Goal: Task Accomplishment & Management: Use online tool/utility

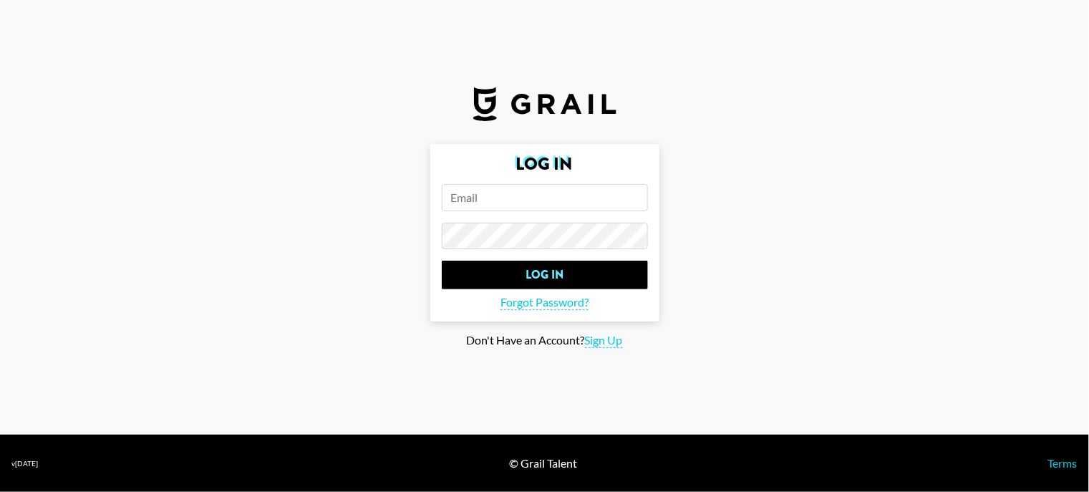
click at [999, 131] on section "Log In Log In Forgot Password? Don't Have an Account? Sign Up" at bounding box center [544, 217] width 1089 height 435
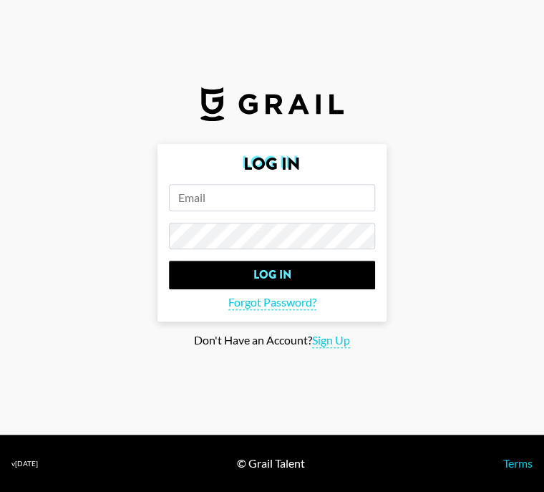
click at [208, 185] on input "email" at bounding box center [272, 197] width 206 height 27
paste input "[EMAIL_ADDRESS][DOMAIN_NAME]"
type input "[EMAIL_ADDRESS][DOMAIN_NAME]"
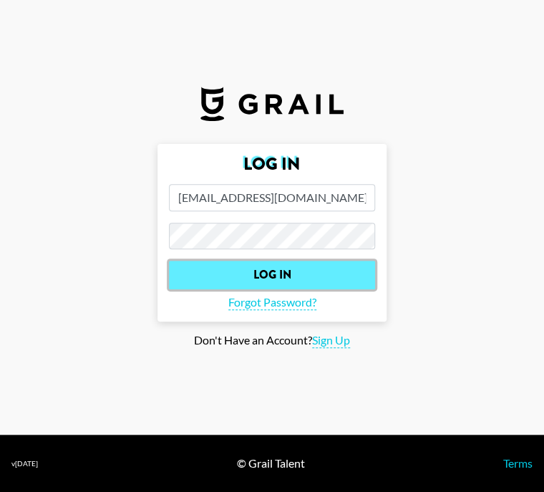
click at [247, 276] on input "Log In" at bounding box center [272, 275] width 206 height 29
click at [307, 270] on input "Log In" at bounding box center [272, 275] width 206 height 29
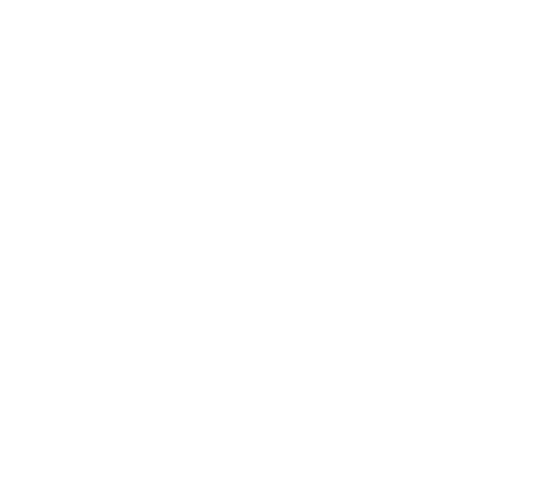
select select "Song"
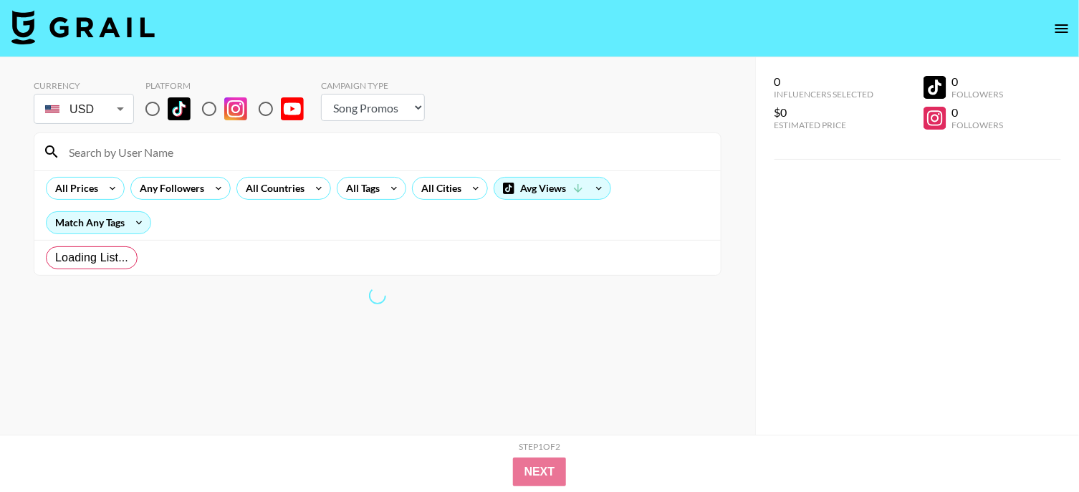
radio input "true"
select select "Brand"
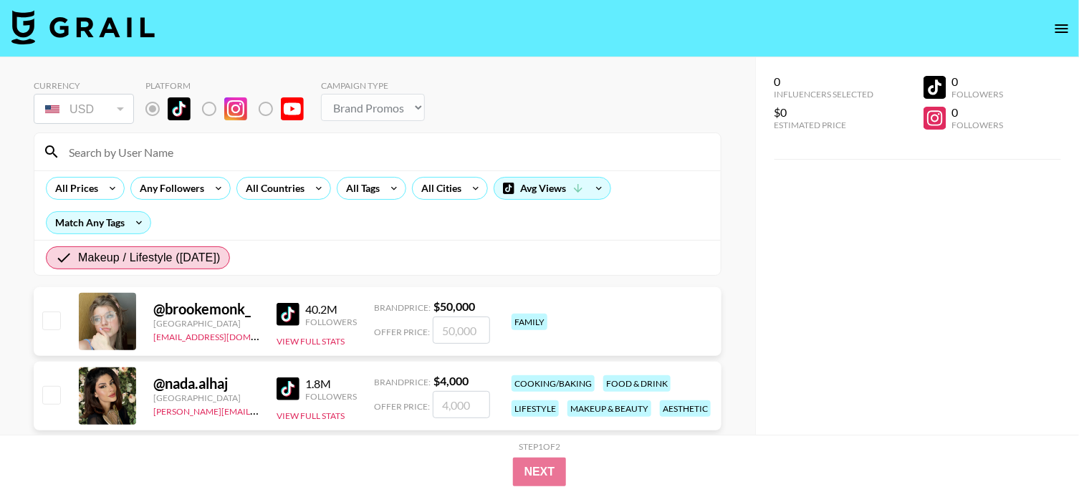
click at [789, 208] on div "0 Influencers Selected $0 Estimated Price 0 Followers 0 Followers" at bounding box center [917, 274] width 324 height 435
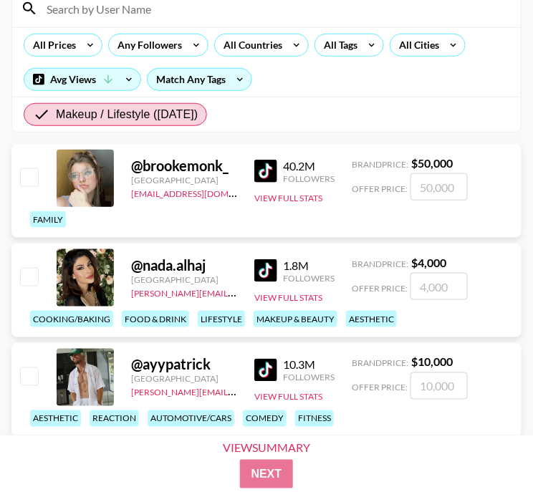
scroll to position [71, 0]
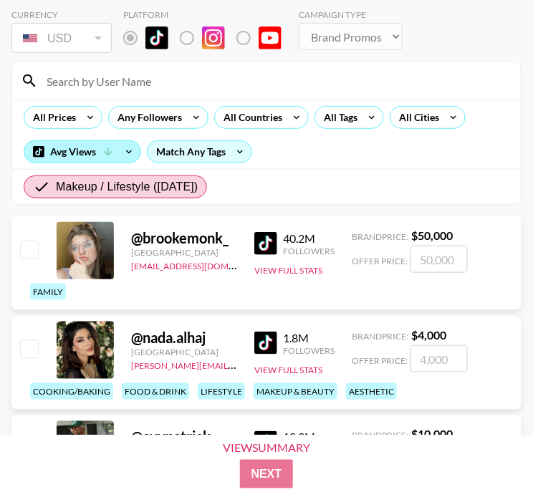
click at [116, 153] on div "Avg Views" at bounding box center [82, 151] width 116 height 21
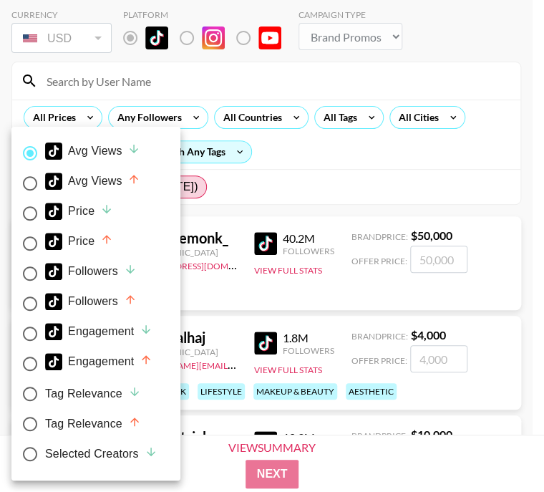
click at [465, 166] on div at bounding box center [272, 246] width 544 height 492
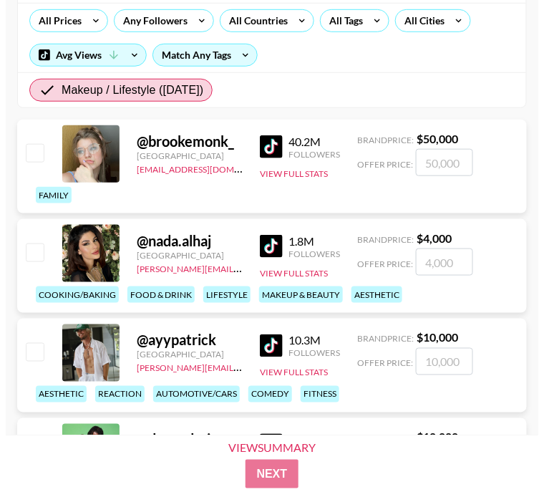
scroll to position [143, 0]
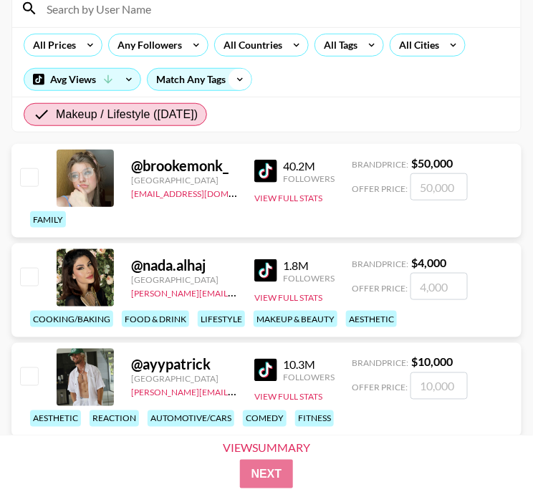
click at [238, 78] on icon at bounding box center [239, 79] width 23 height 21
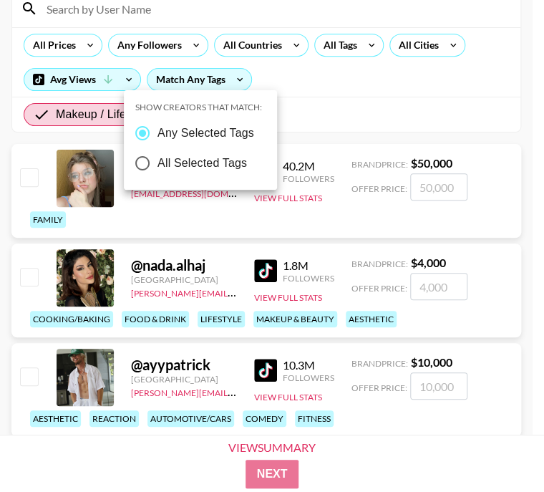
click at [391, 96] on div at bounding box center [272, 246] width 544 height 492
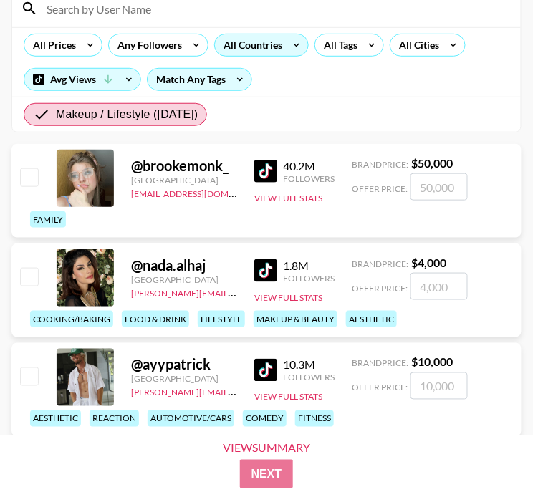
click at [258, 49] on div "All Countries" at bounding box center [250, 44] width 70 height 21
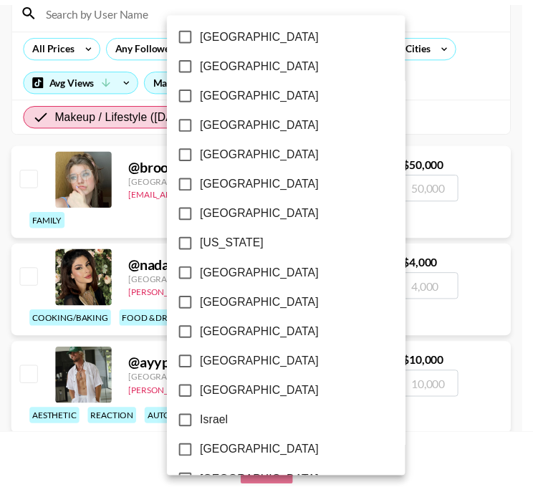
scroll to position [357, 0]
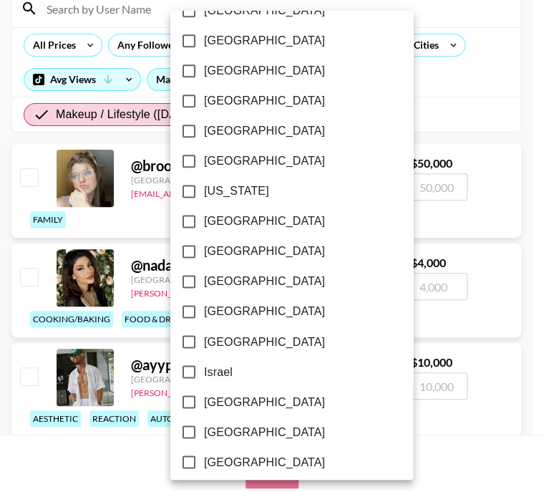
click at [473, 88] on div at bounding box center [272, 246] width 544 height 492
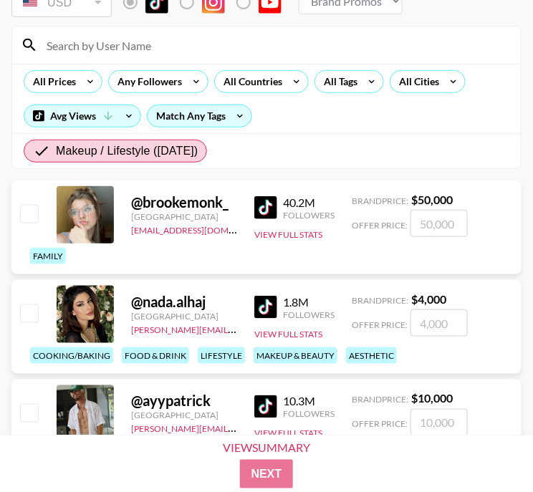
scroll to position [0, 0]
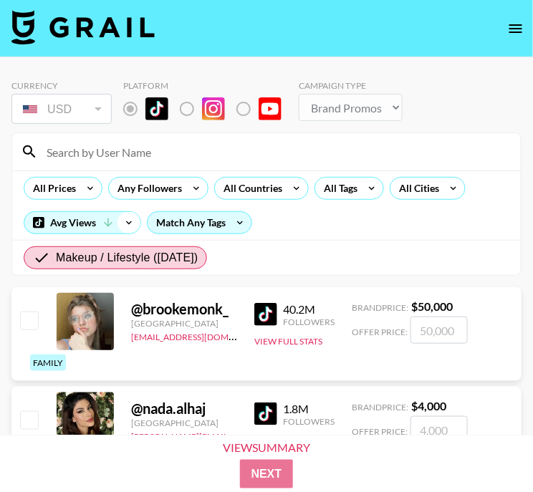
click at [135, 221] on icon at bounding box center [128, 222] width 23 height 21
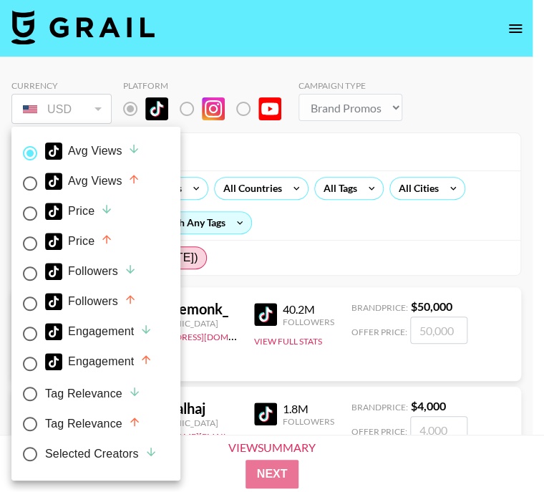
click at [92, 185] on div "Avg Views" at bounding box center [92, 181] width 95 height 17
click at [45, 185] on input "Avg Views" at bounding box center [30, 183] width 30 height 30
radio input "true"
radio input "false"
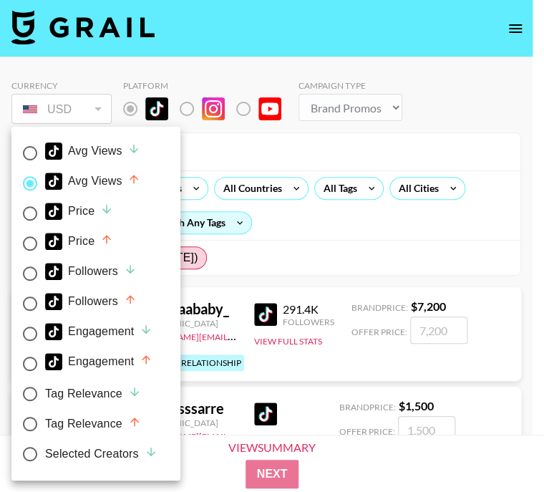
click at [504, 243] on div at bounding box center [272, 246] width 544 height 492
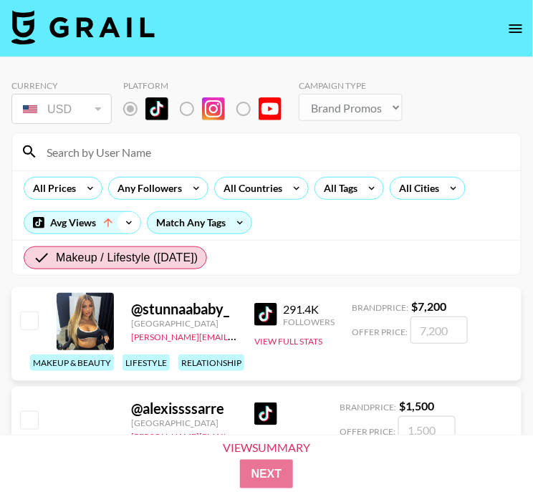
click at [124, 223] on icon at bounding box center [128, 222] width 23 height 21
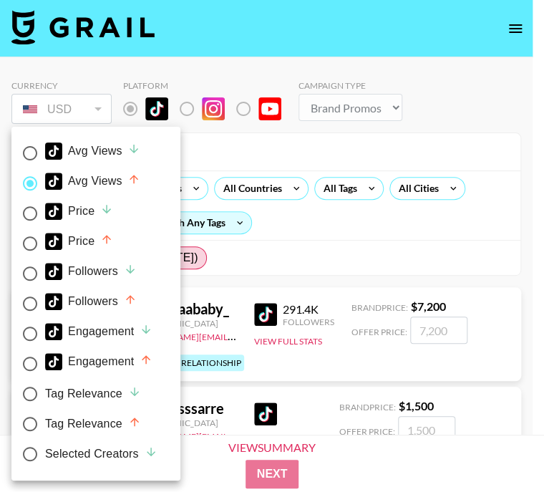
click at [117, 357] on div "Engagement" at bounding box center [98, 361] width 107 height 17
click at [45, 357] on input "Engagement" at bounding box center [30, 364] width 30 height 30
radio input "true"
radio input "false"
click at [447, 246] on div at bounding box center [272, 246] width 544 height 492
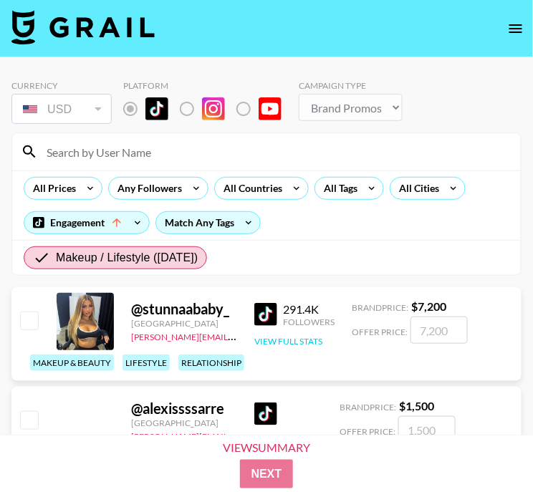
scroll to position [71, 0]
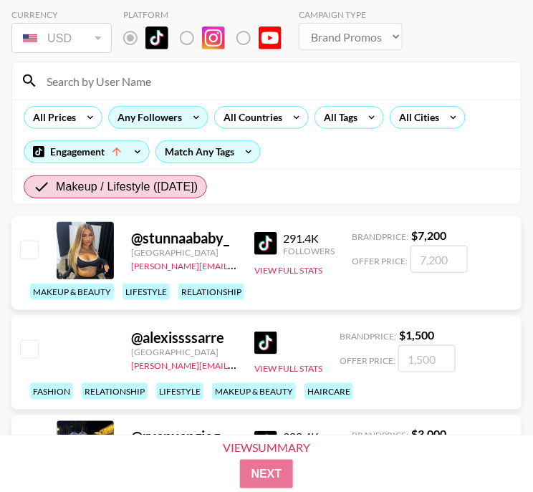
click at [185, 106] on div "Any Followers" at bounding box center [158, 117] width 100 height 23
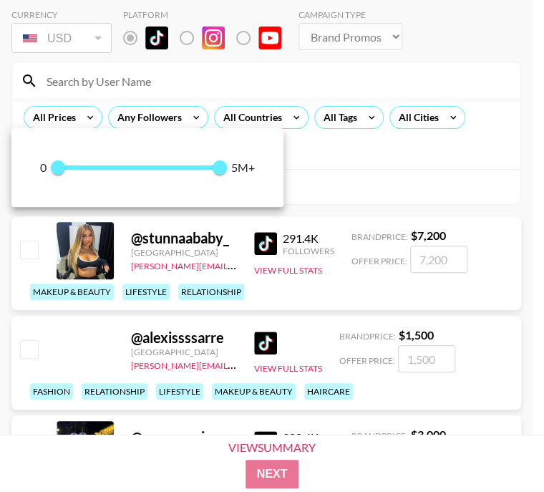
click at [278, 117] on div at bounding box center [272, 246] width 544 height 492
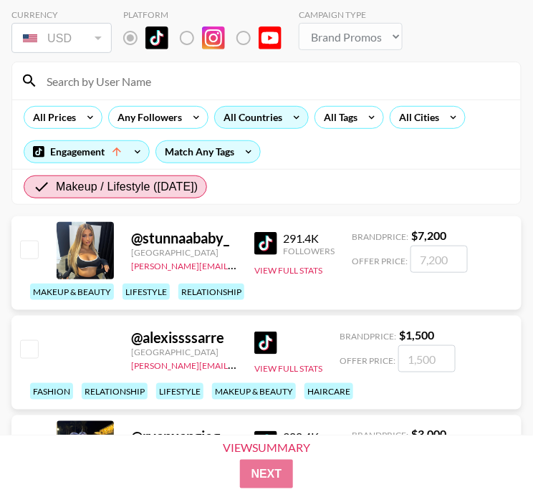
click at [302, 116] on icon at bounding box center [296, 117] width 23 height 21
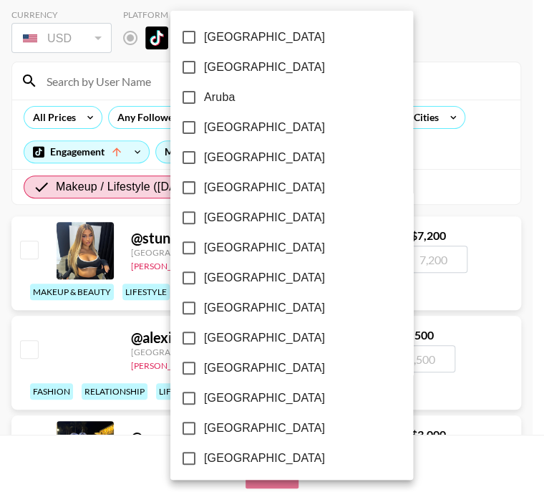
click at [430, 161] on div at bounding box center [272, 246] width 544 height 492
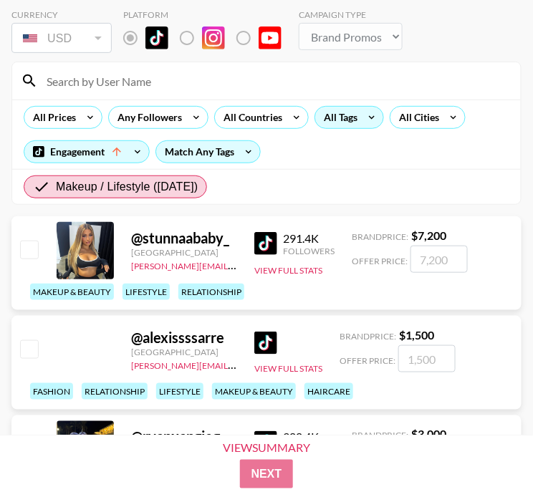
click at [370, 121] on icon at bounding box center [371, 117] width 23 height 21
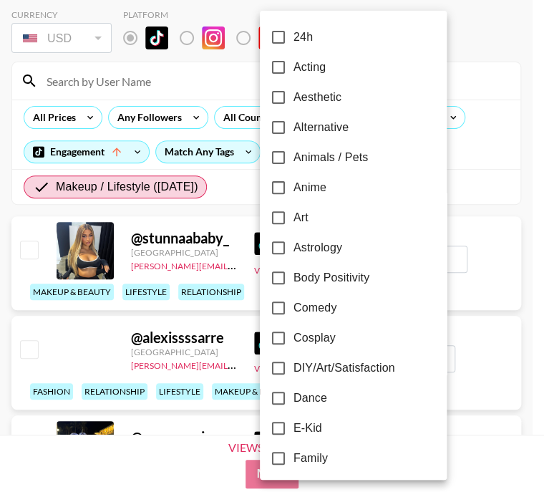
click at [478, 134] on div at bounding box center [272, 246] width 544 height 492
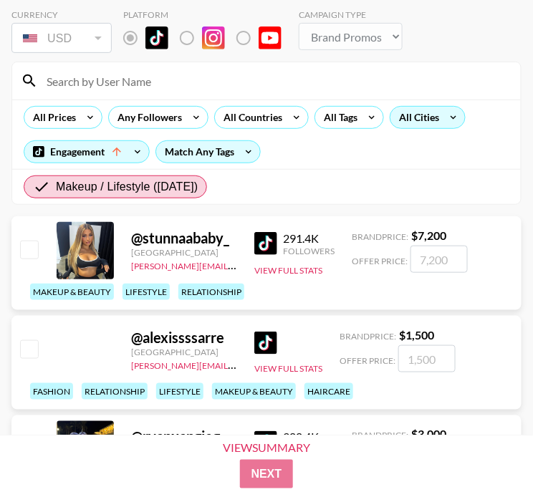
click at [430, 120] on div "All Cities" at bounding box center [416, 117] width 52 height 21
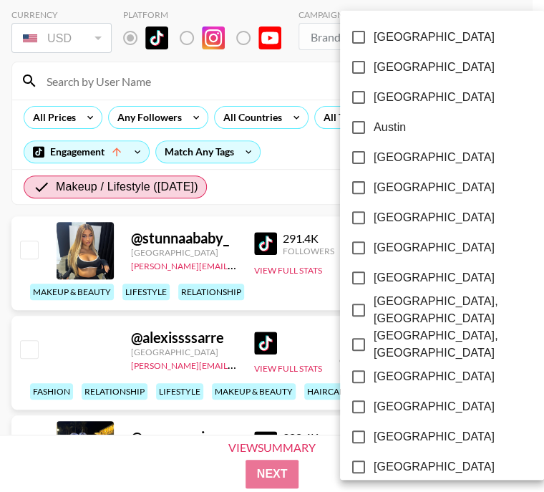
click at [535, 54] on div at bounding box center [272, 246] width 544 height 492
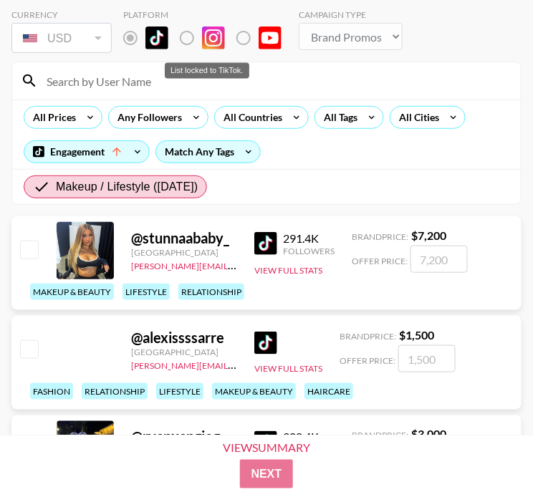
click at [185, 42] on label "List locked to TikTok." at bounding box center [198, 38] width 53 height 30
click at [184, 36] on label "List locked to TikTok." at bounding box center [198, 38] width 53 height 30
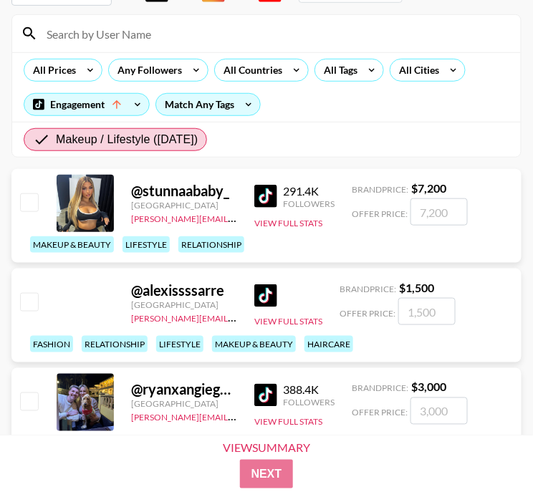
scroll to position [143, 0]
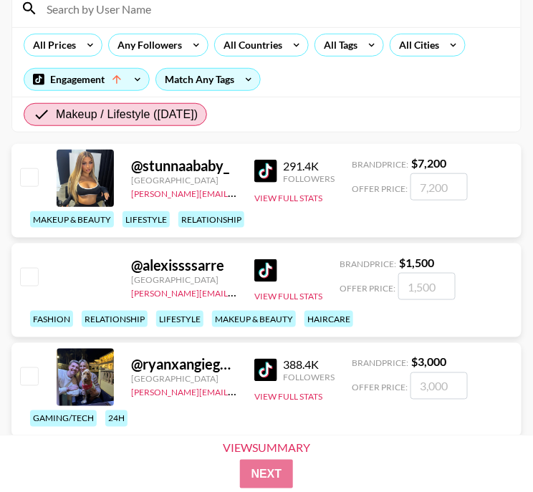
click at [112, 173] on div at bounding box center [85, 178] width 57 height 57
click at [172, 162] on div "@ stunnaababy_" at bounding box center [184, 166] width 106 height 18
click at [298, 164] on div "291.4K" at bounding box center [309, 166] width 52 height 14
click at [264, 174] on img at bounding box center [265, 171] width 23 height 23
click at [265, 164] on img at bounding box center [265, 171] width 23 height 23
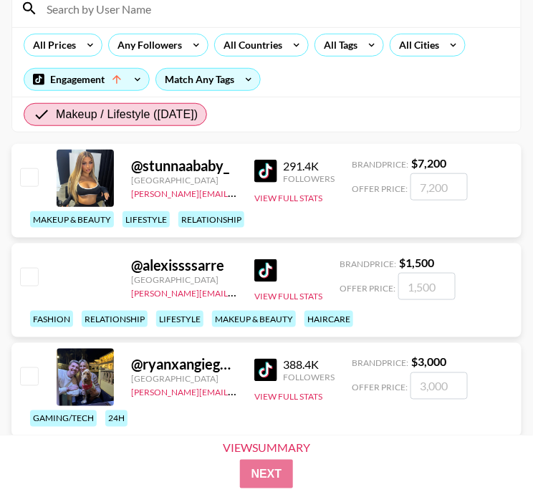
click at [272, 167] on img at bounding box center [265, 171] width 23 height 23
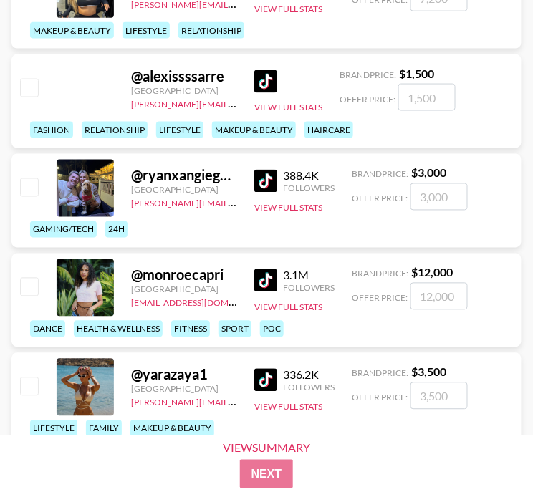
scroll to position [357, 0]
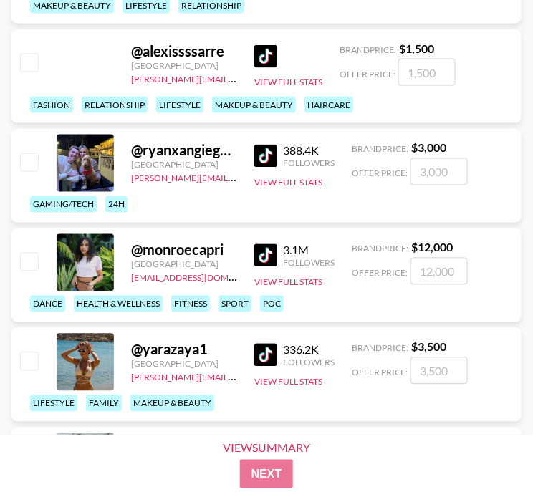
click at [260, 150] on img at bounding box center [265, 156] width 23 height 23
click at [269, 256] on img at bounding box center [265, 255] width 23 height 23
drag, startPoint x: 228, startPoint y: 52, endPoint x: 143, endPoint y: 47, distance: 84.7
click at [143, 47] on div "@ alexissssarre" at bounding box center [184, 51] width 106 height 18
copy div "alexissssarre"
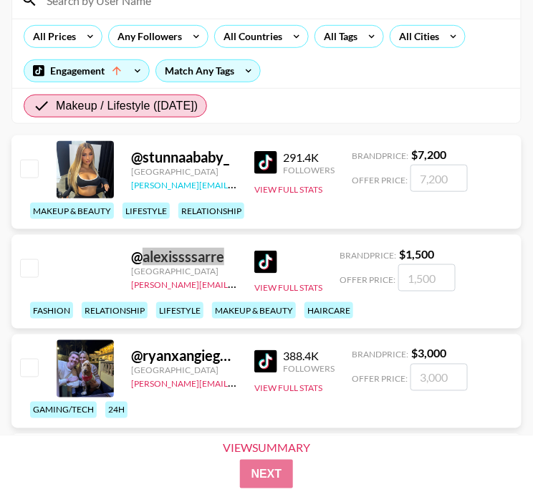
scroll to position [143, 0]
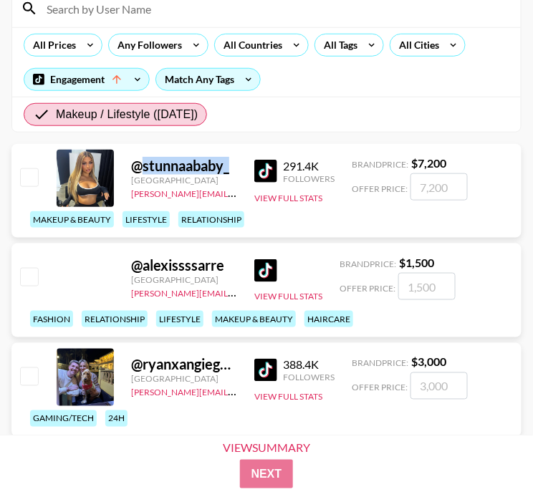
drag, startPoint x: 238, startPoint y: 164, endPoint x: 142, endPoint y: 170, distance: 96.1
click at [142, 170] on div "@ stunnaababy_ [GEOGRAPHIC_DATA] [PERSON_NAME][EMAIL_ADDRESS][DOMAIN_NAME] 291.…" at bounding box center [266, 191] width 510 height 94
copy div "stunnaababy_"
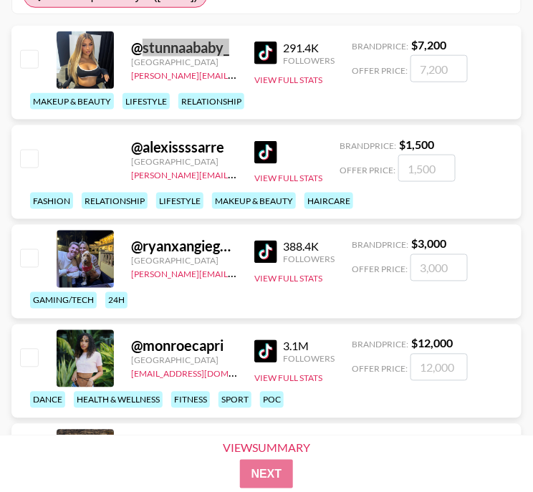
scroll to position [286, 0]
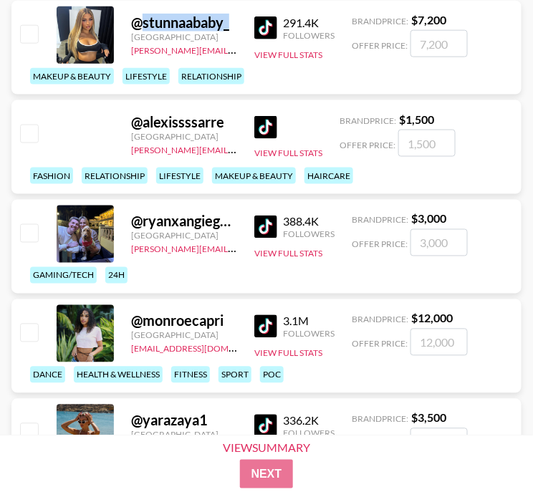
click at [267, 228] on img at bounding box center [265, 227] width 23 height 23
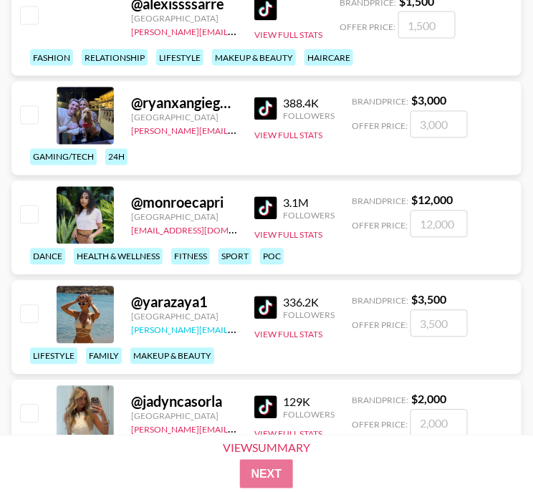
scroll to position [430, 0]
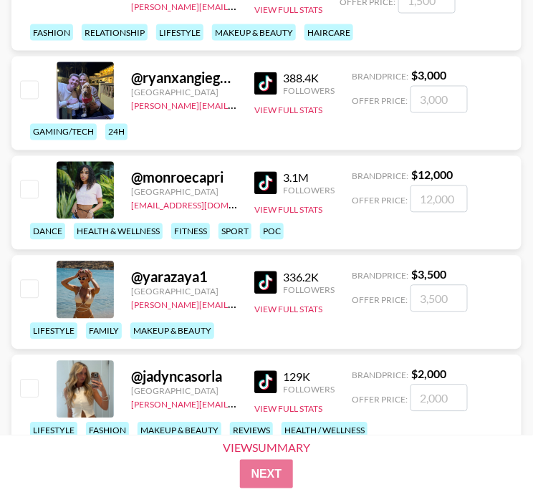
click at [261, 283] on img at bounding box center [265, 282] width 23 height 23
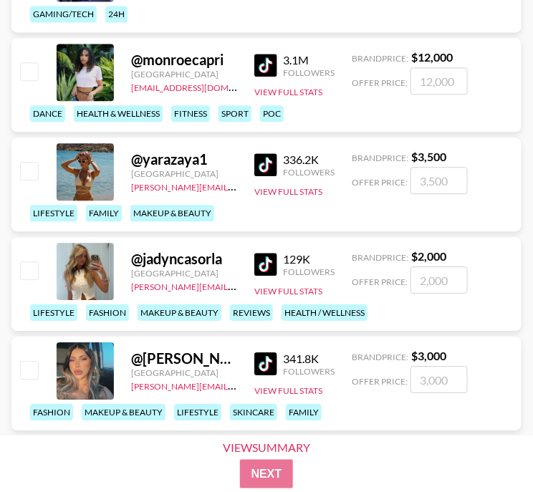
scroll to position [573, 0]
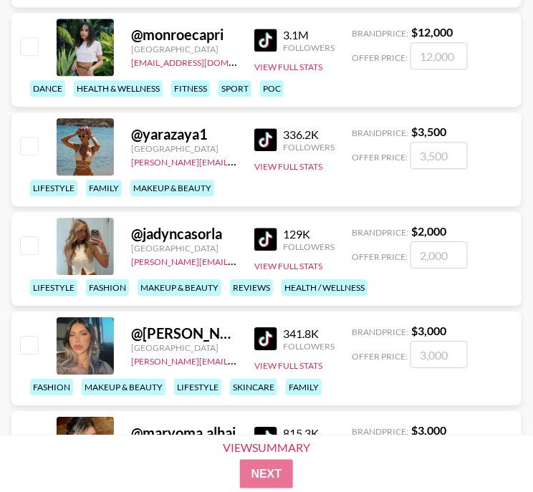
click at [276, 239] on img at bounding box center [265, 239] width 23 height 23
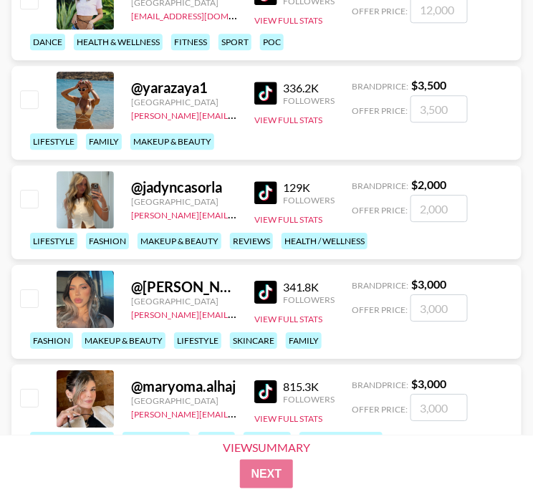
scroll to position [644, 0]
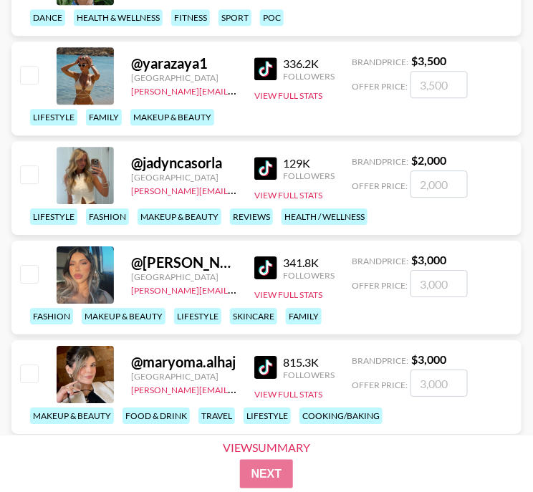
click at [259, 264] on img at bounding box center [265, 267] width 23 height 23
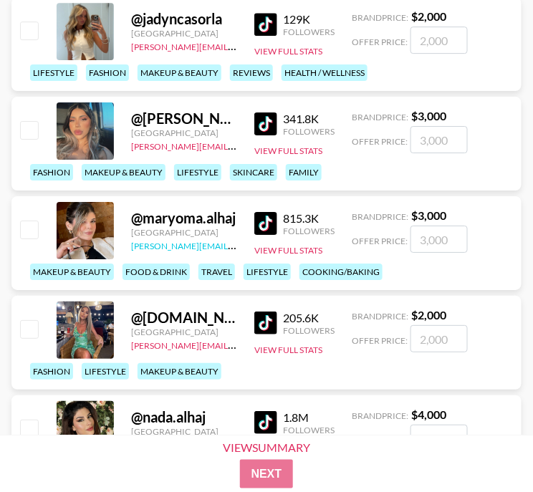
scroll to position [859, 0]
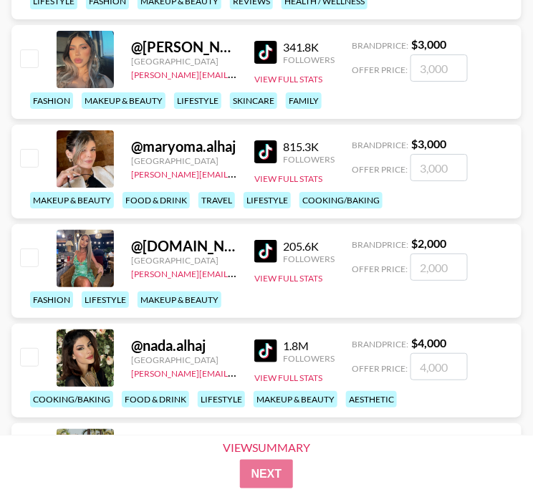
click at [269, 153] on img at bounding box center [265, 151] width 23 height 23
click at [272, 254] on img at bounding box center [265, 251] width 23 height 23
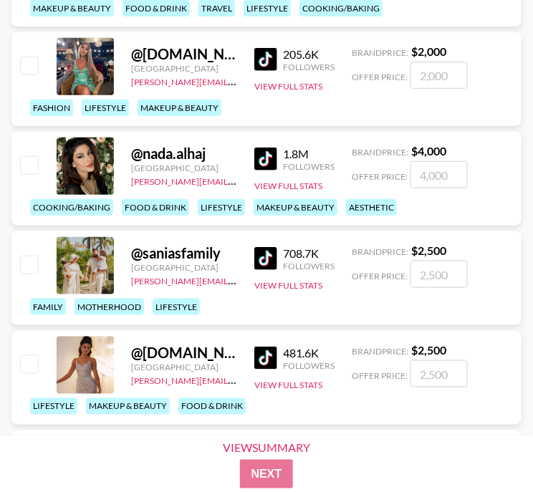
scroll to position [1074, 0]
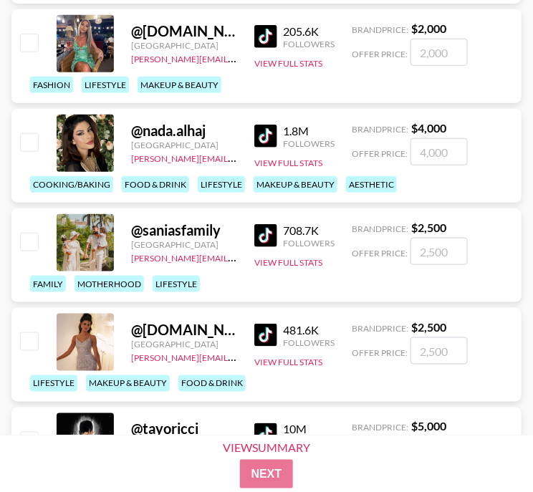
click at [265, 138] on img at bounding box center [265, 136] width 23 height 23
click at [274, 233] on img at bounding box center [265, 235] width 23 height 23
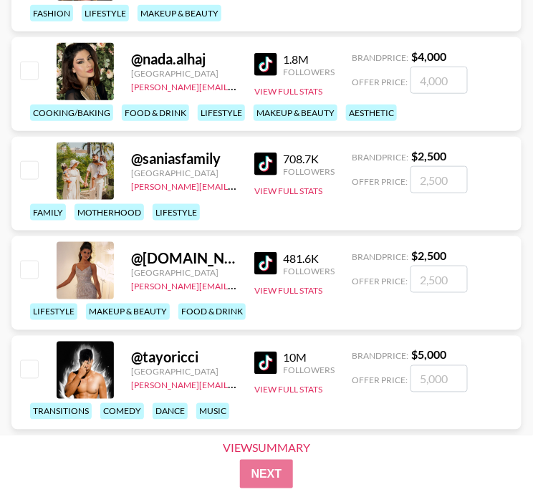
scroll to position [1217, 0]
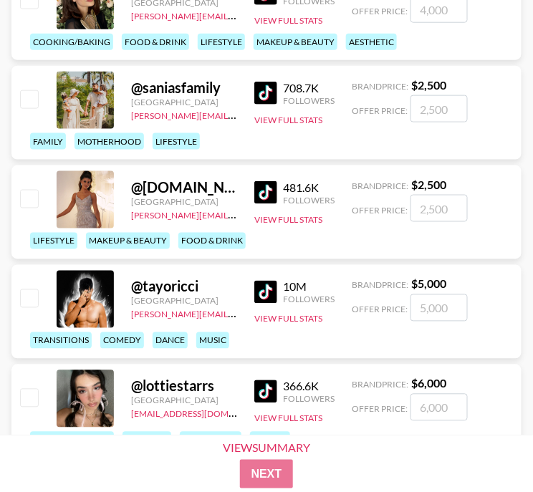
click at [271, 193] on img at bounding box center [265, 192] width 23 height 23
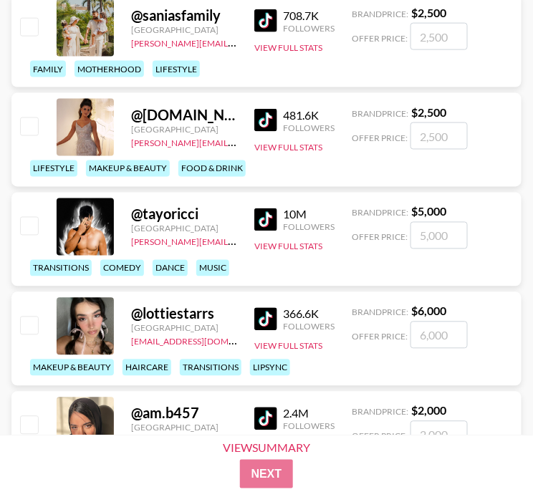
click at [277, 217] on link at bounding box center [268, 219] width 29 height 23
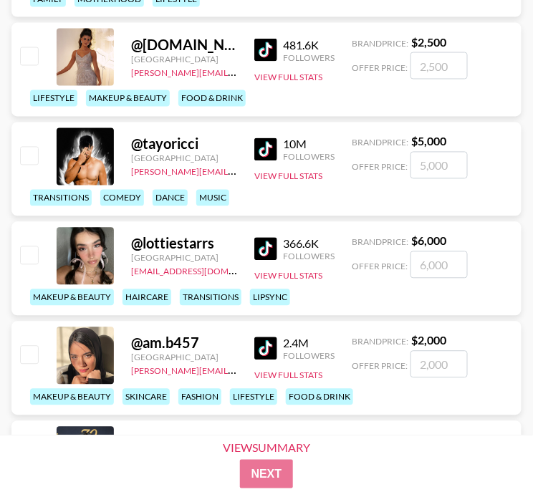
scroll to position [1361, 0]
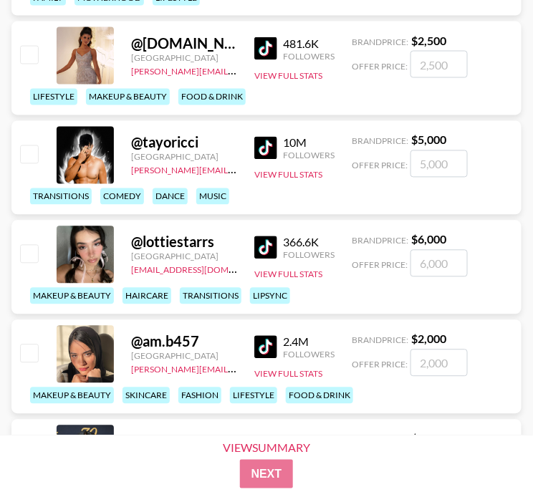
click at [266, 236] on img at bounding box center [265, 247] width 23 height 23
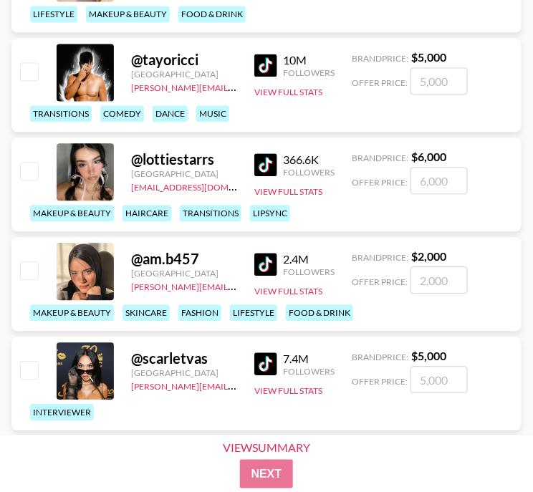
scroll to position [1503, 0]
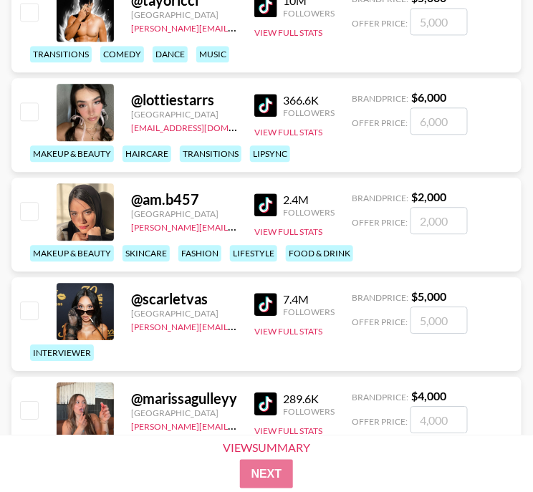
click at [264, 194] on img at bounding box center [265, 204] width 23 height 23
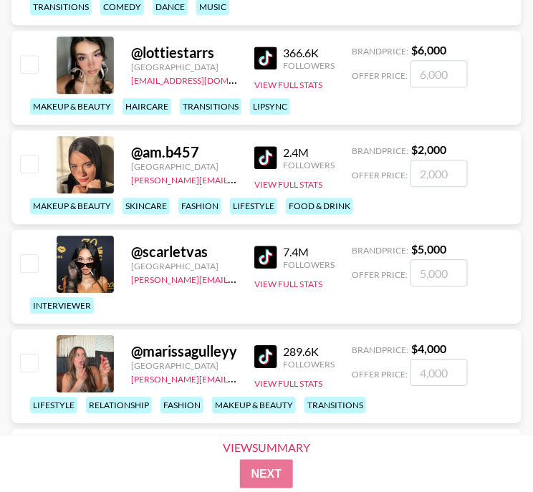
scroll to position [1576, 0]
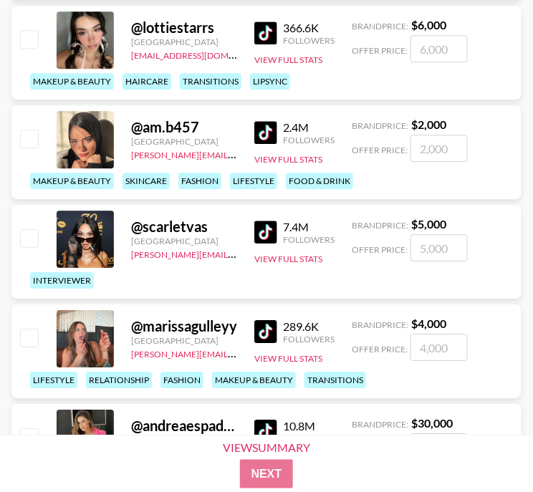
click at [275, 232] on img at bounding box center [265, 232] width 23 height 23
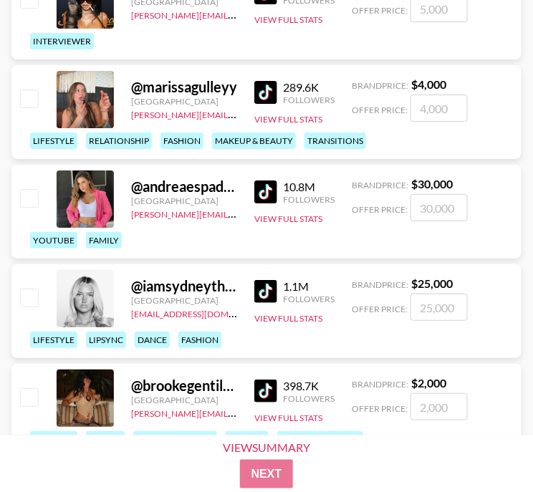
scroll to position [1790, 0]
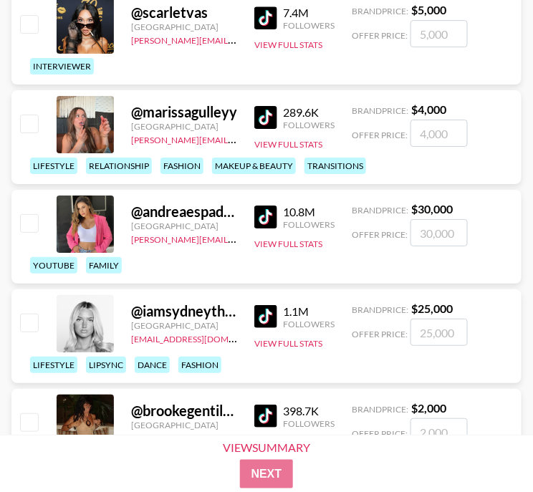
click at [272, 117] on img at bounding box center [265, 117] width 23 height 23
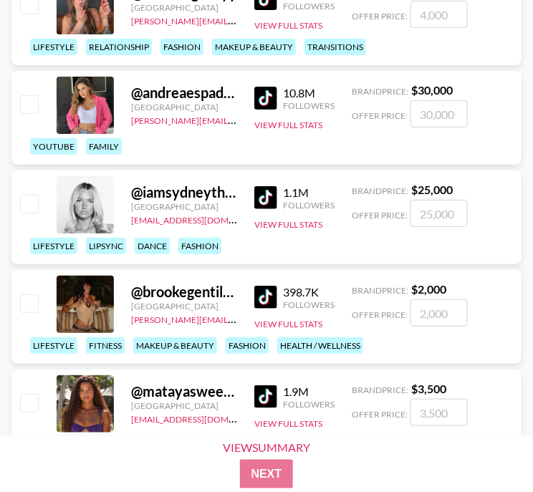
scroll to position [1934, 0]
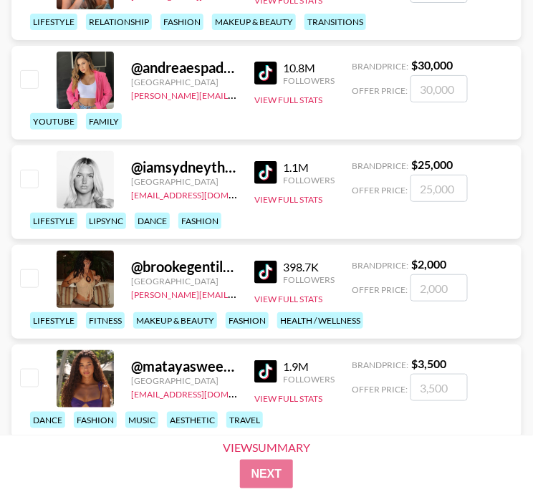
click at [269, 77] on img at bounding box center [265, 73] width 23 height 23
click at [221, 66] on div "@ andreaespadatv" at bounding box center [184, 68] width 106 height 18
click at [276, 74] on img at bounding box center [265, 73] width 23 height 23
click at [261, 170] on img at bounding box center [265, 172] width 23 height 23
click at [270, 172] on img at bounding box center [265, 172] width 23 height 23
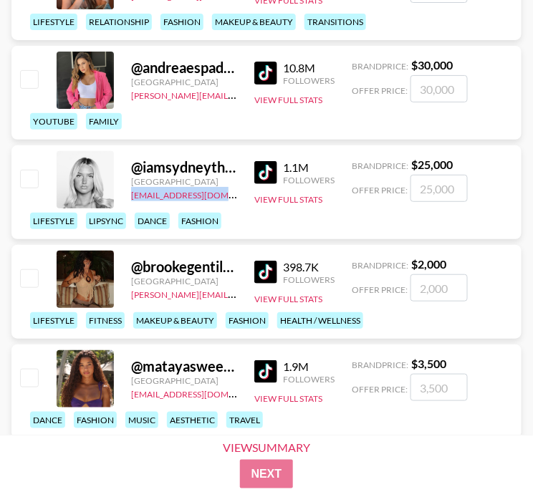
drag, startPoint x: 231, startPoint y: 193, endPoint x: 122, endPoint y: 196, distance: 108.2
click at [122, 196] on div "@ iamsydneythomas [GEOGRAPHIC_DATA] [EMAIL_ADDRESS][DOMAIN_NAME] 1.1M Followers…" at bounding box center [266, 192] width 510 height 94
copy link "[EMAIL_ADDRESS][DOMAIN_NAME]"
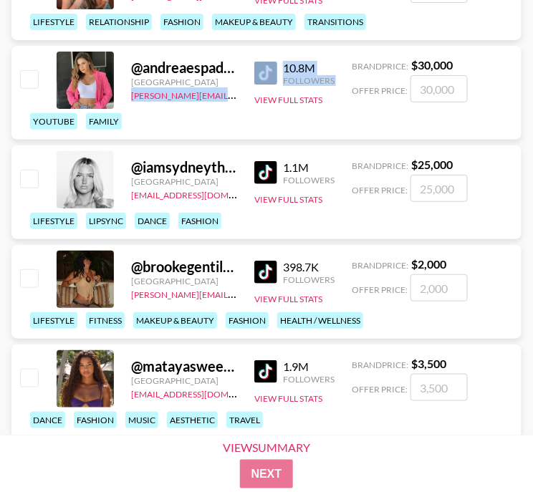
drag, startPoint x: 125, startPoint y: 95, endPoint x: 240, endPoint y: 93, distance: 114.6
click at [250, 97] on div "@ andreaespadatv [GEOGRAPHIC_DATA] [PERSON_NAME][EMAIL_ADDRESS][DOMAIN_NAME] 10…" at bounding box center [266, 93] width 510 height 94
click at [231, 97] on link "[PERSON_NAME][EMAIL_ADDRESS][DOMAIN_NAME]" at bounding box center [237, 94] width 212 height 14
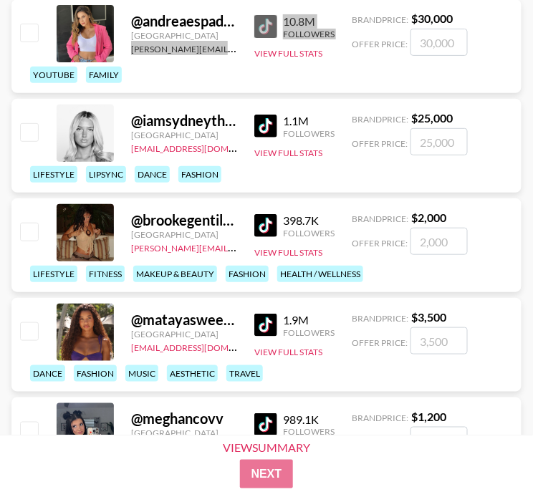
scroll to position [2005, 0]
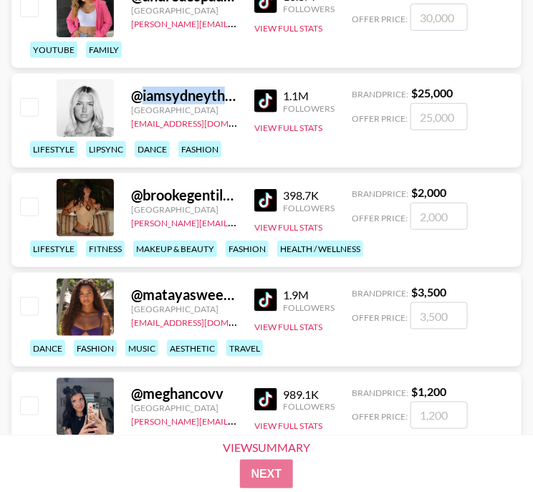
drag, startPoint x: 143, startPoint y: 94, endPoint x: 226, endPoint y: 97, distance: 83.2
click at [226, 97] on div "@ iamsydneythomas" at bounding box center [184, 96] width 106 height 18
copy div "iamsydneyth"
click at [264, 203] on img at bounding box center [265, 200] width 23 height 23
click at [243, 79] on div "@ iamsydneythomas [GEOGRAPHIC_DATA] [EMAIL_ADDRESS][DOMAIN_NAME] 1.1M Followers…" at bounding box center [266, 121] width 510 height 94
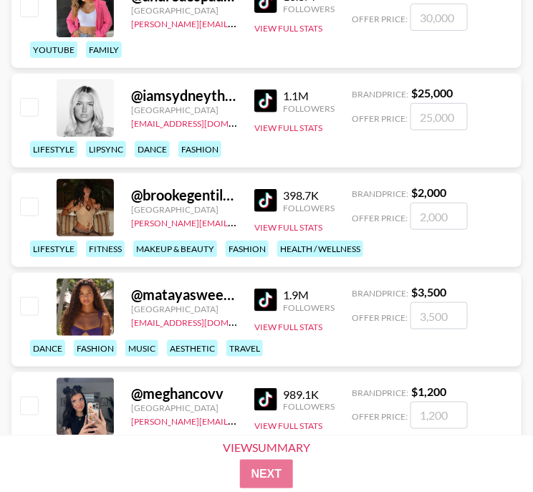
click at [274, 197] on img at bounding box center [265, 200] width 23 height 23
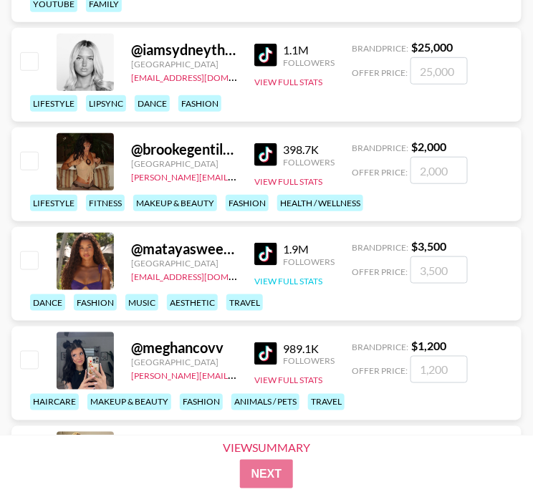
scroll to position [2076, 0]
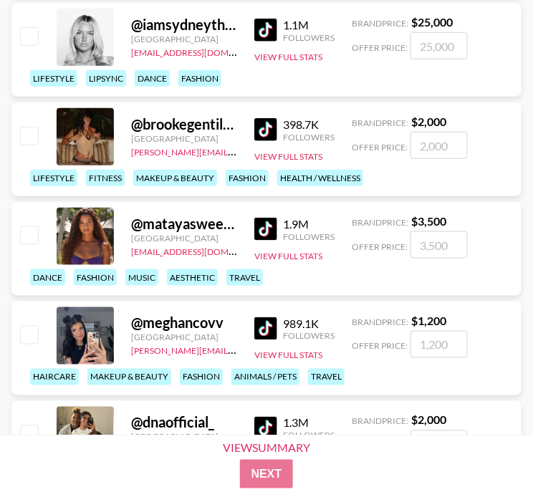
click at [270, 226] on img at bounding box center [265, 229] width 23 height 23
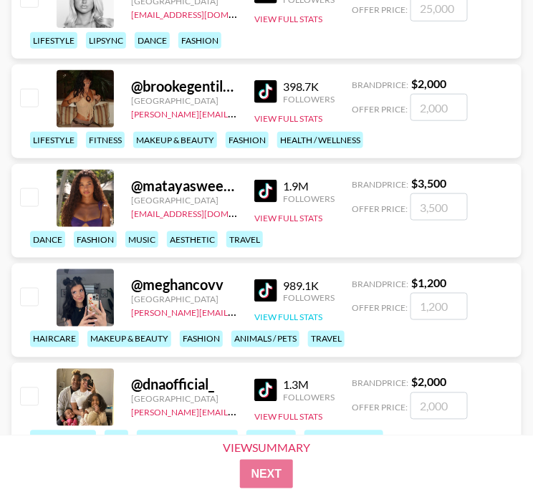
scroll to position [2148, 0]
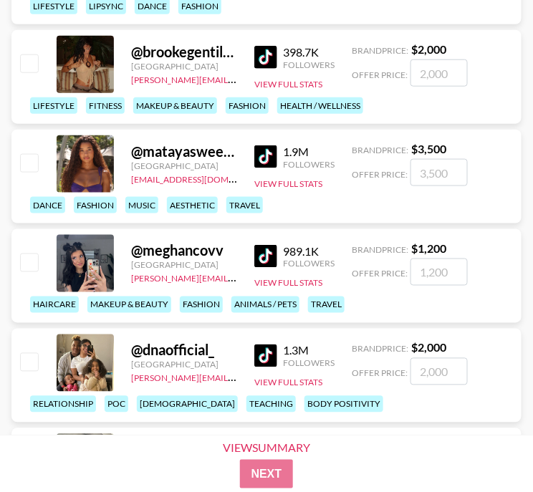
click at [275, 261] on img at bounding box center [265, 256] width 23 height 23
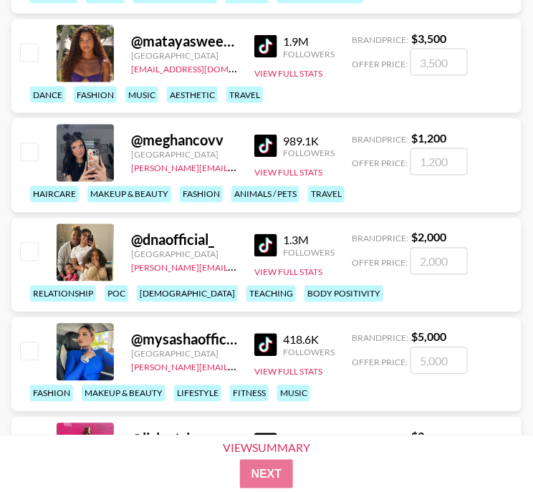
scroll to position [2292, 0]
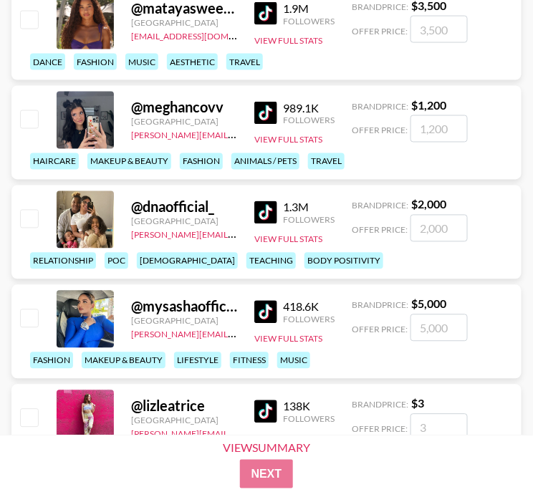
click at [271, 211] on img at bounding box center [265, 212] width 23 height 23
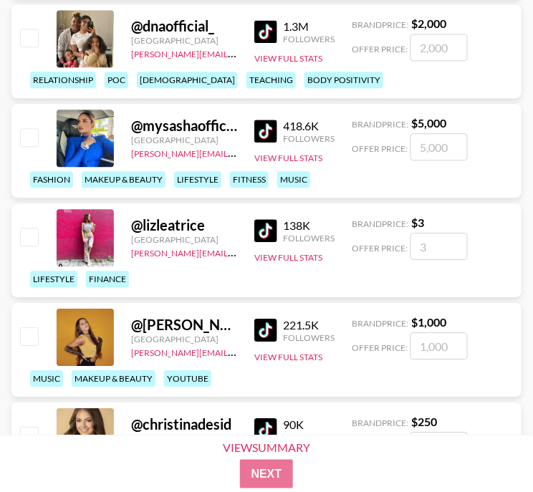
scroll to position [2507, 0]
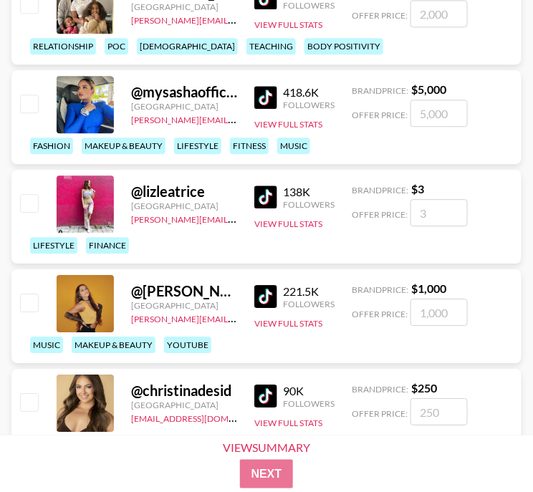
click at [266, 91] on img at bounding box center [265, 97] width 23 height 23
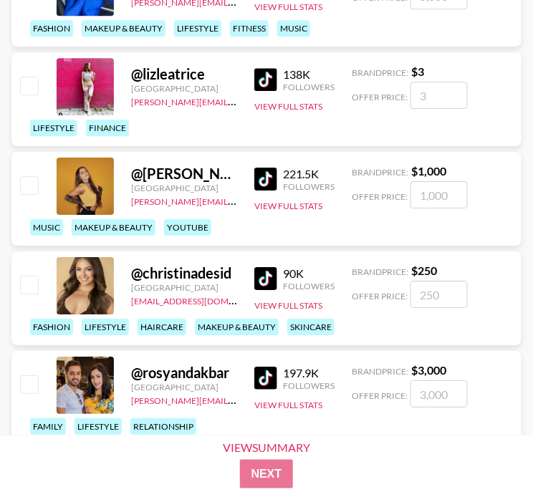
scroll to position [2649, 0]
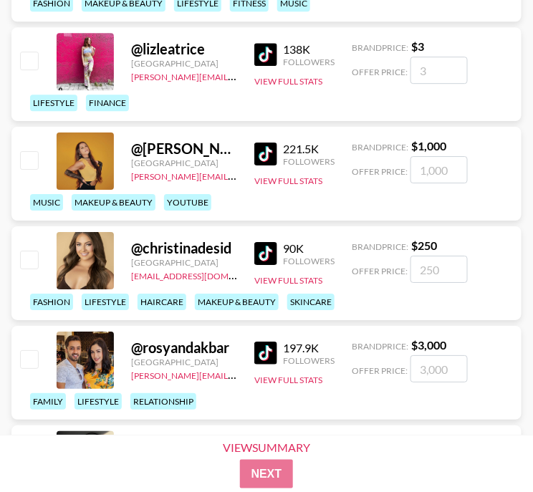
click at [256, 258] on img at bounding box center [265, 253] width 23 height 23
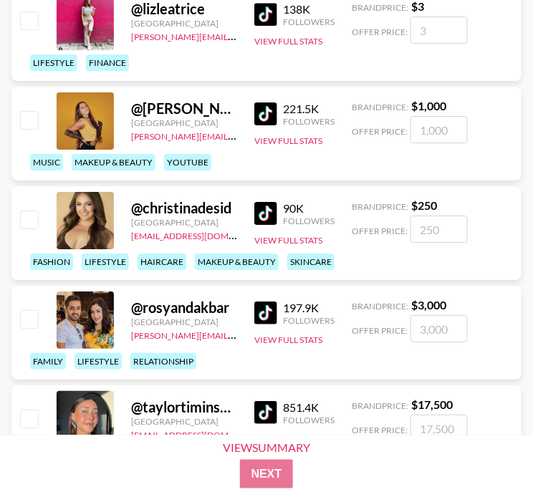
scroll to position [2721, 0]
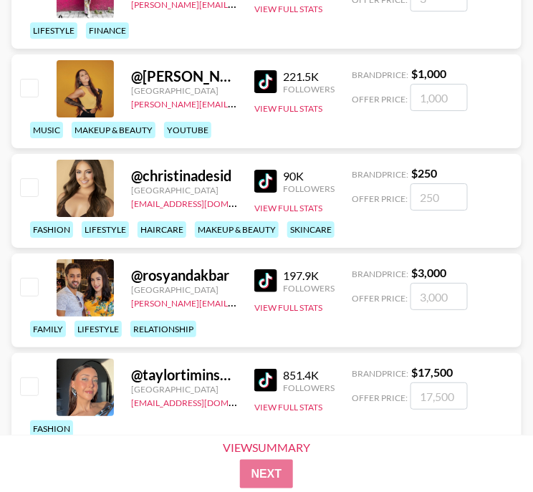
click at [266, 279] on img at bounding box center [265, 280] width 23 height 23
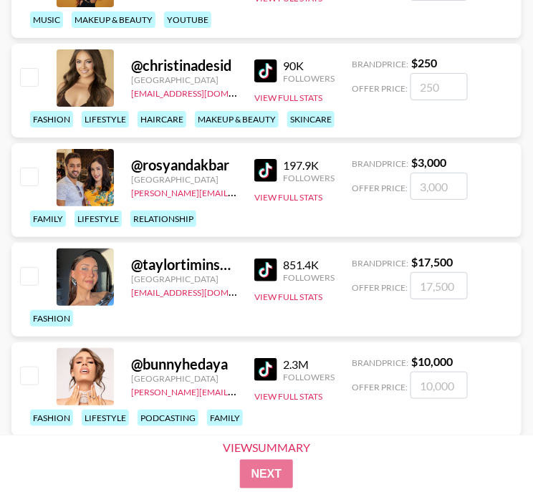
scroll to position [2864, 0]
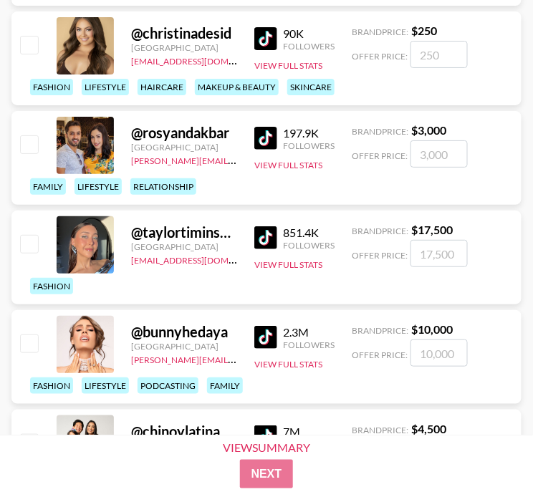
click at [267, 238] on img at bounding box center [265, 237] width 23 height 23
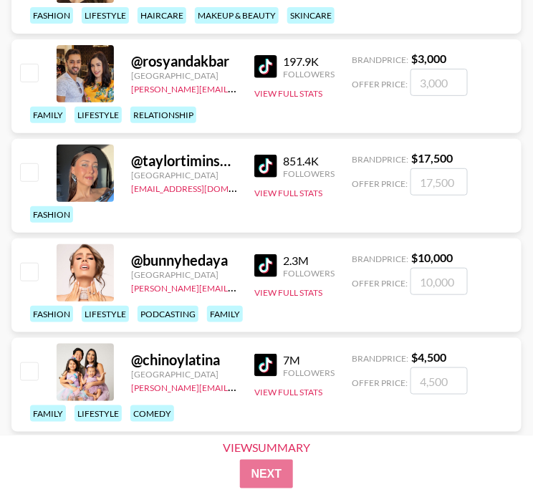
scroll to position [3008, 0]
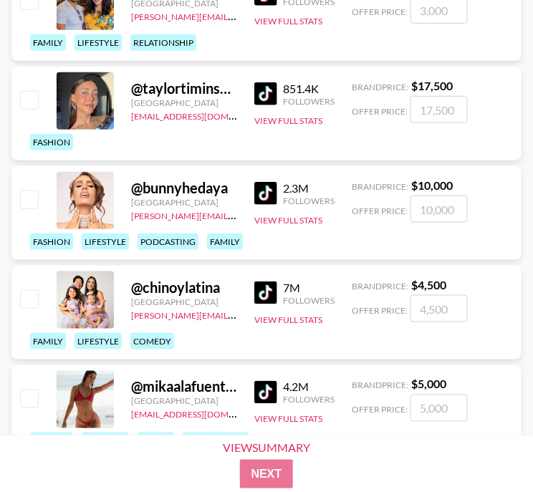
click at [270, 197] on img at bounding box center [265, 193] width 23 height 23
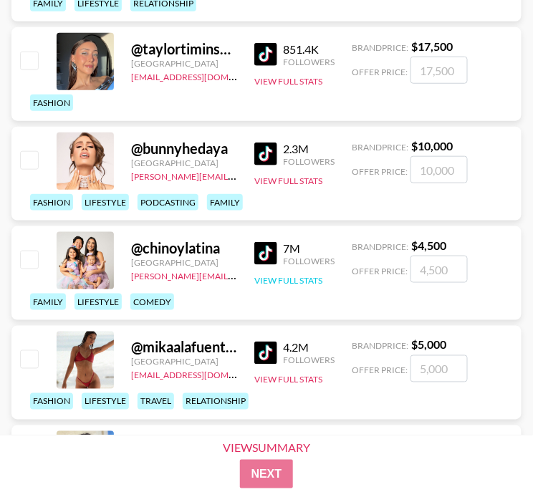
scroll to position [3079, 0]
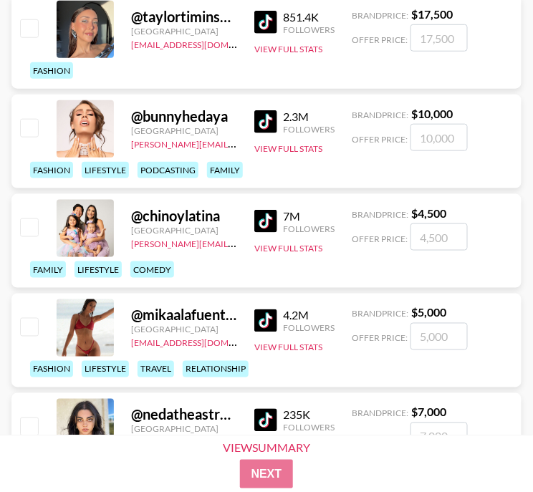
click at [264, 227] on img at bounding box center [265, 221] width 23 height 23
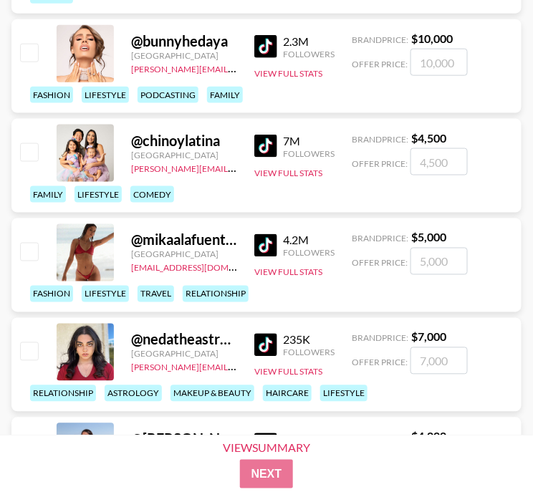
scroll to position [3294, 0]
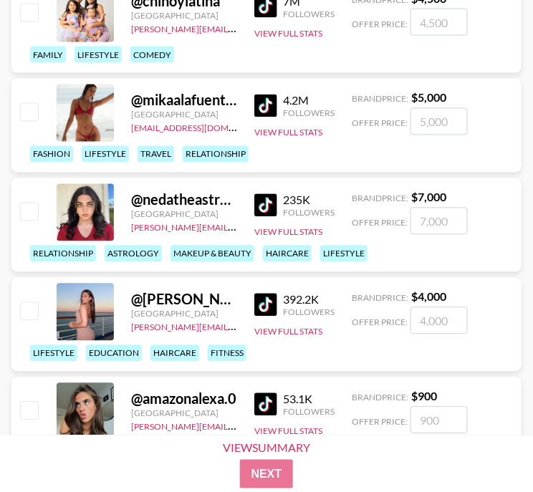
click at [262, 95] on img at bounding box center [265, 106] width 23 height 23
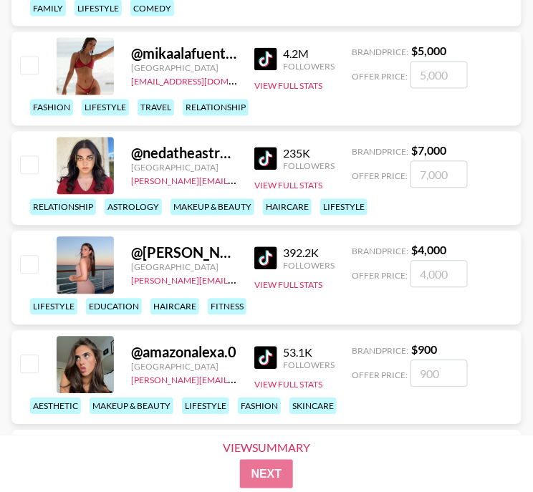
scroll to position [3366, 0]
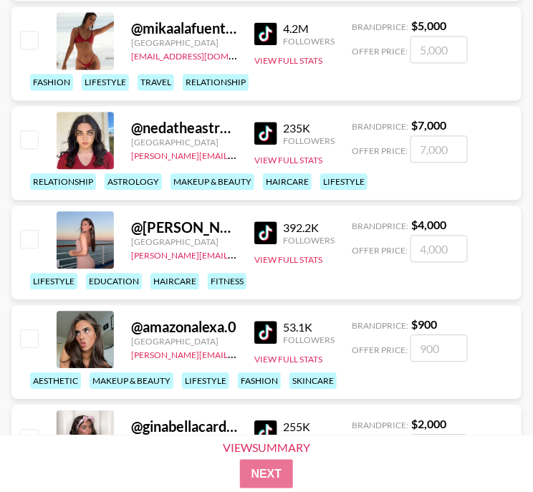
click at [264, 132] on img at bounding box center [265, 133] width 23 height 23
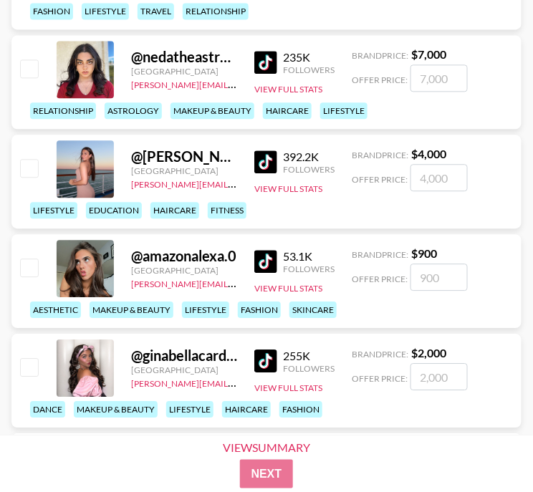
scroll to position [3508, 0]
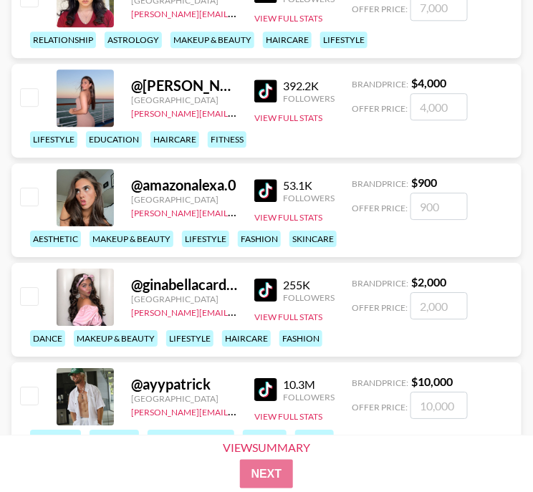
click at [266, 92] on img at bounding box center [265, 90] width 23 height 23
click at [266, 187] on img at bounding box center [265, 190] width 23 height 23
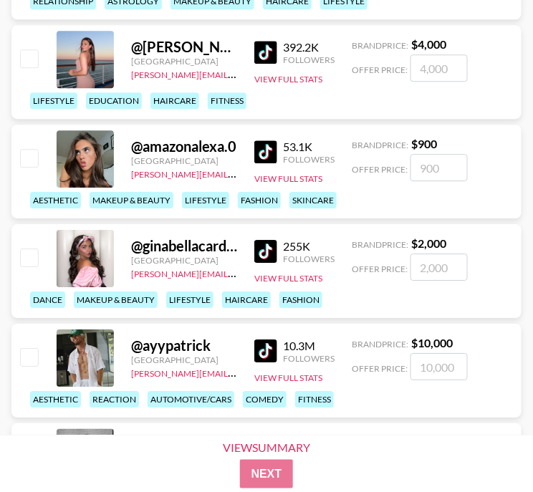
scroll to position [3581, 0]
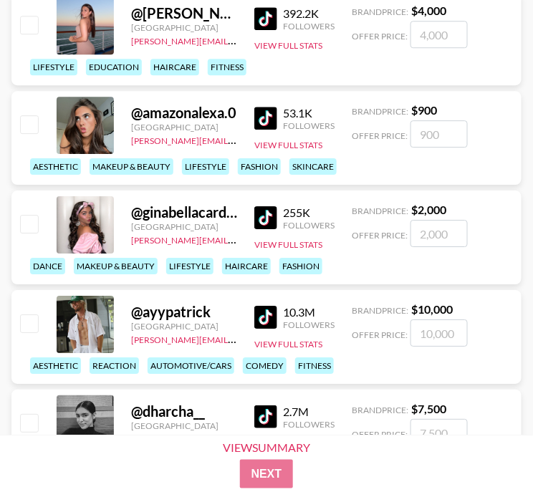
click at [279, 218] on link at bounding box center [268, 217] width 29 height 23
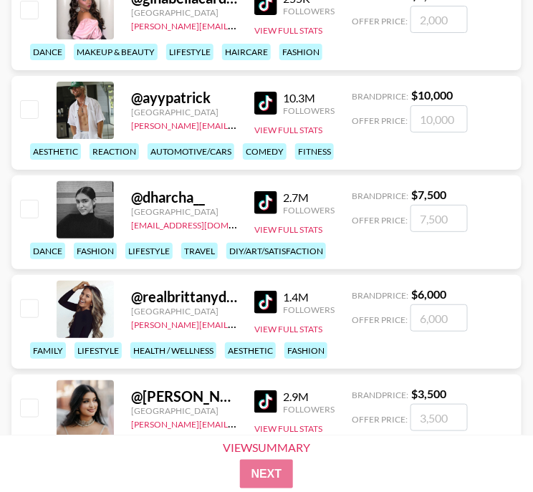
scroll to position [3795, 0]
drag, startPoint x: 223, startPoint y: 96, endPoint x: 143, endPoint y: 99, distance: 80.3
click at [143, 99] on div "@ ayypatrick" at bounding box center [184, 98] width 106 height 18
copy div "ayypatrick"
click at [174, 192] on div "@ dharcha__" at bounding box center [184, 197] width 106 height 18
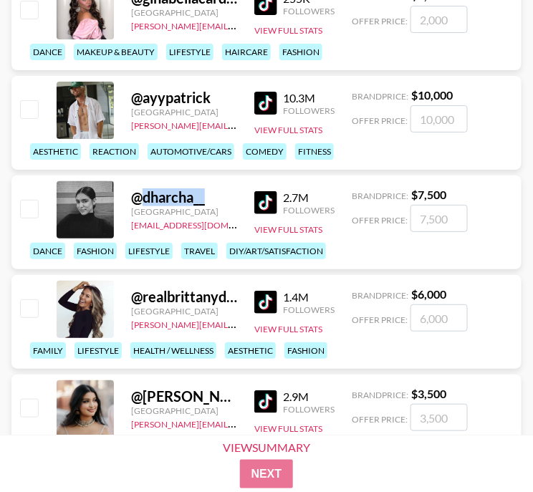
click at [174, 192] on div "@ dharcha__" at bounding box center [184, 197] width 106 height 18
click at [249, 199] on div "@ dharcha__ [GEOGRAPHIC_DATA] [EMAIL_ADDRESS][DOMAIN_NAME] 2.7M Followers View …" at bounding box center [266, 222] width 510 height 94
click at [270, 200] on img at bounding box center [265, 202] width 23 height 23
click at [261, 201] on img at bounding box center [265, 202] width 23 height 23
drag, startPoint x: 218, startPoint y: 207, endPoint x: 155, endPoint y: 198, distance: 63.6
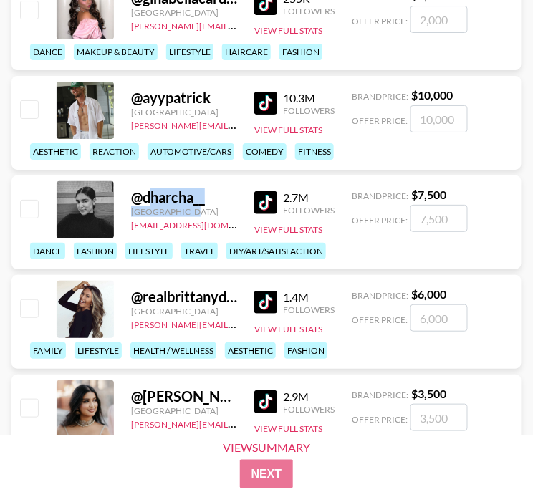
click at [155, 198] on div "@ dharcha__ [GEOGRAPHIC_DATA] [EMAIL_ADDRESS][DOMAIN_NAME]" at bounding box center [184, 209] width 106 height 43
click at [225, 201] on div "@ dharcha__" at bounding box center [184, 197] width 106 height 18
drag, startPoint x: 223, startPoint y: 196, endPoint x: 144, endPoint y: 190, distance: 79.0
click at [144, 190] on div "@ dharcha__" at bounding box center [184, 197] width 106 height 18
copy div "dharcha__"
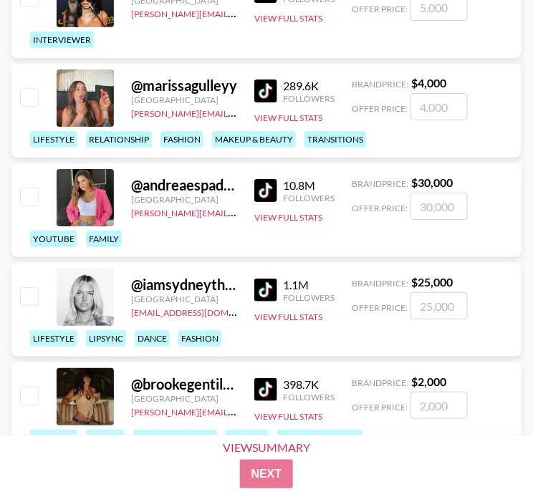
scroll to position [1790, 0]
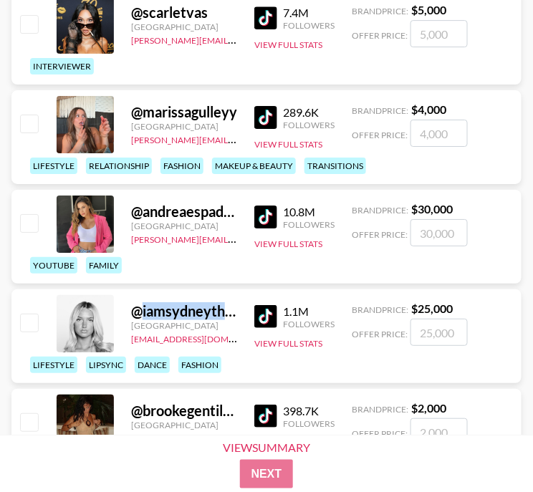
drag, startPoint x: 143, startPoint y: 312, endPoint x: 237, endPoint y: 309, distance: 93.9
click at [237, 309] on div "@ iamsydneythomas [GEOGRAPHIC_DATA] [EMAIL_ADDRESS][DOMAIN_NAME] 1.1M Followers…" at bounding box center [266, 336] width 510 height 94
copy div "iamsydneytho"
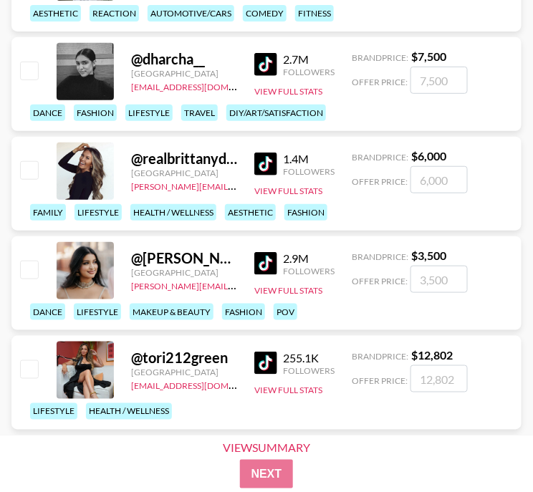
scroll to position [4010, 0]
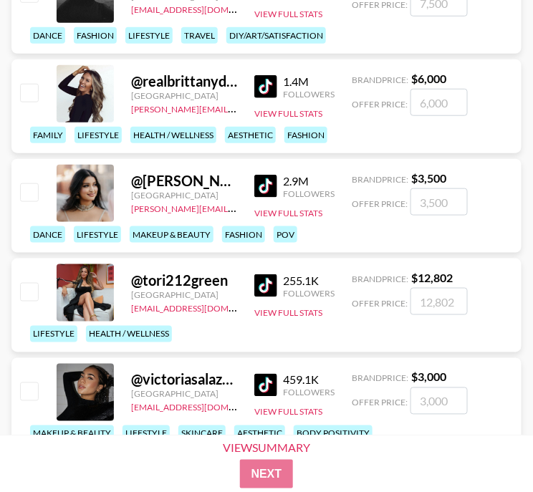
click at [276, 82] on img at bounding box center [265, 86] width 23 height 23
click at [259, 188] on img at bounding box center [265, 186] width 23 height 23
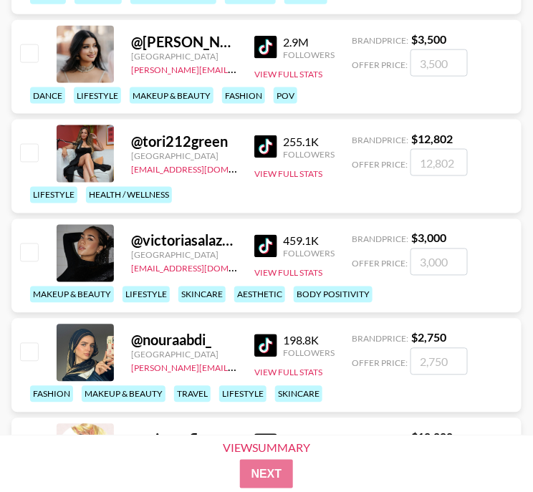
scroll to position [4154, 0]
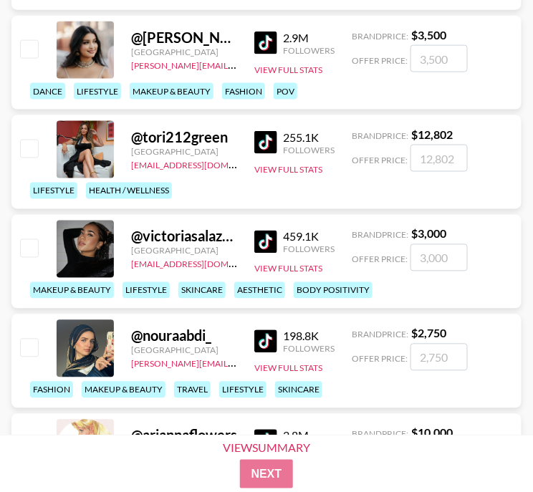
click at [275, 145] on img at bounding box center [265, 142] width 23 height 23
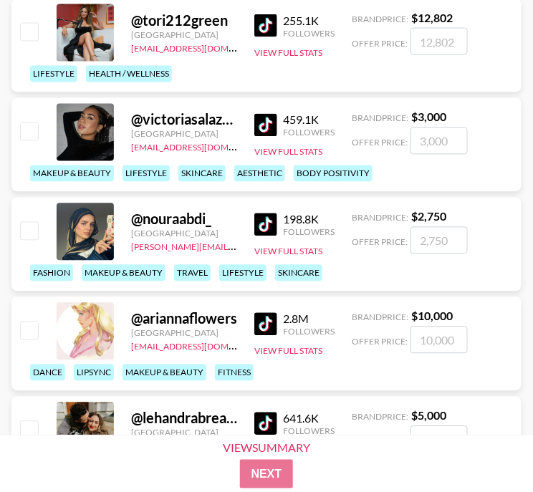
scroll to position [4297, 0]
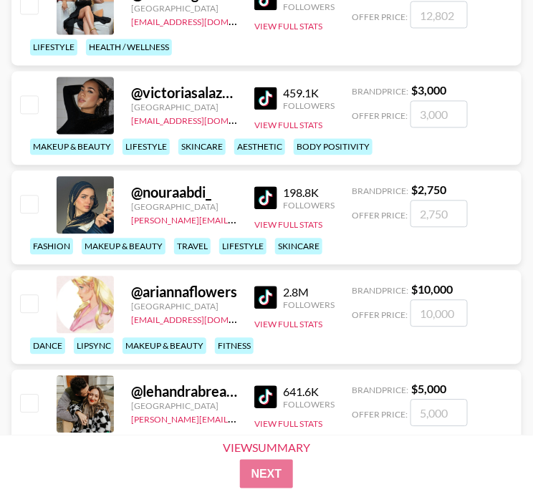
click at [259, 99] on img at bounding box center [265, 98] width 23 height 23
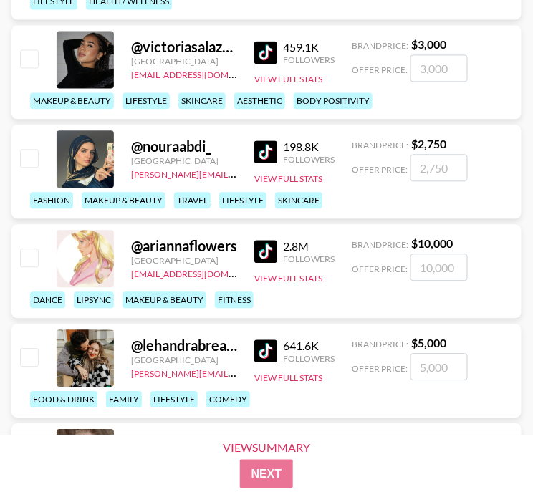
scroll to position [4368, 0]
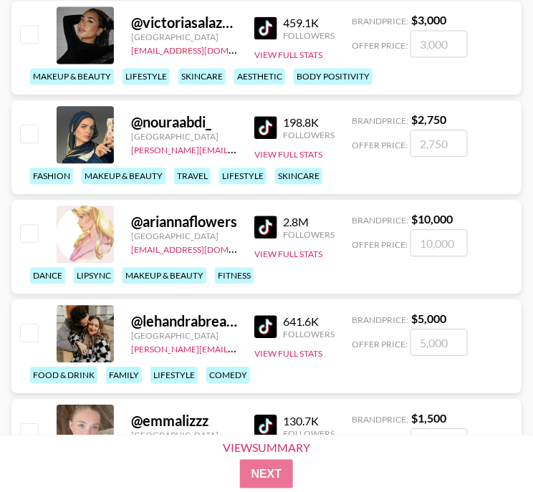
click at [268, 132] on img at bounding box center [265, 127] width 23 height 23
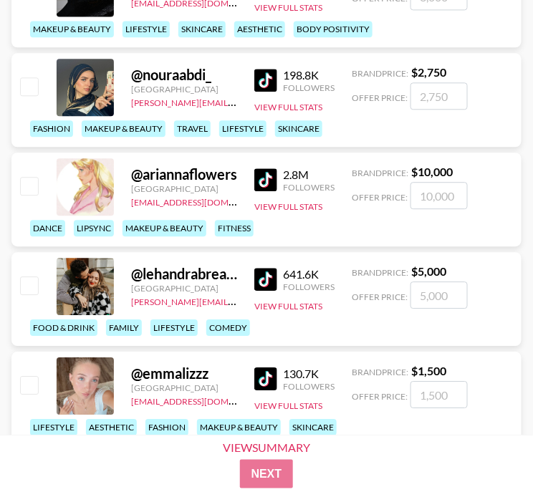
scroll to position [4440, 0]
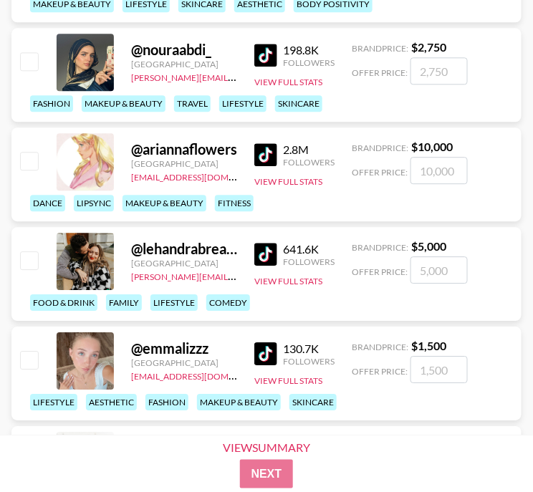
click at [269, 153] on img at bounding box center [265, 154] width 23 height 23
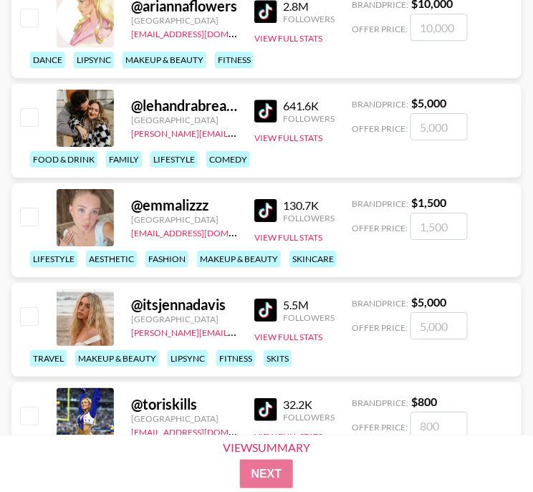
click at [264, 112] on img at bounding box center [265, 111] width 23 height 23
click at [270, 205] on img at bounding box center [265, 210] width 23 height 23
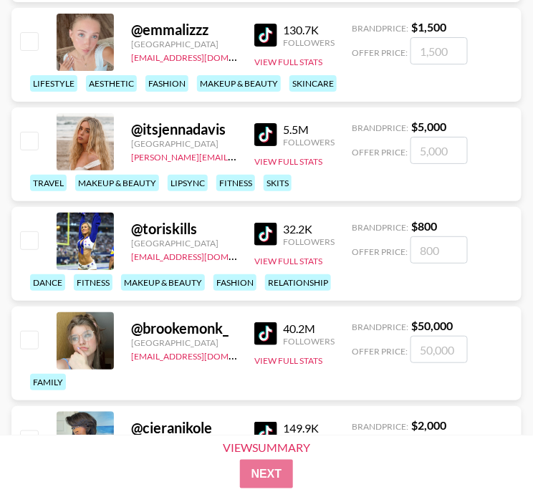
scroll to position [4798, 0]
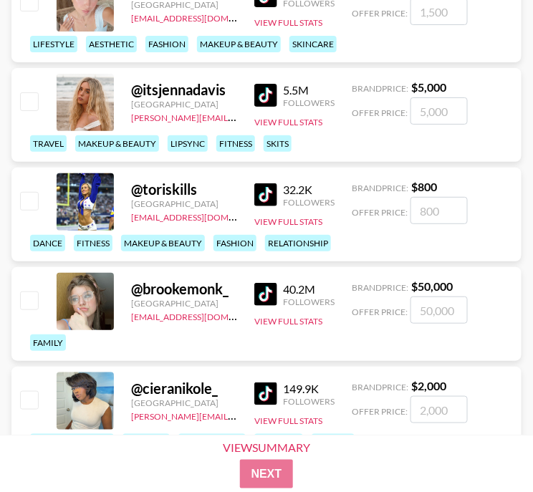
click at [265, 100] on img at bounding box center [265, 95] width 23 height 23
click at [274, 197] on img at bounding box center [265, 194] width 23 height 23
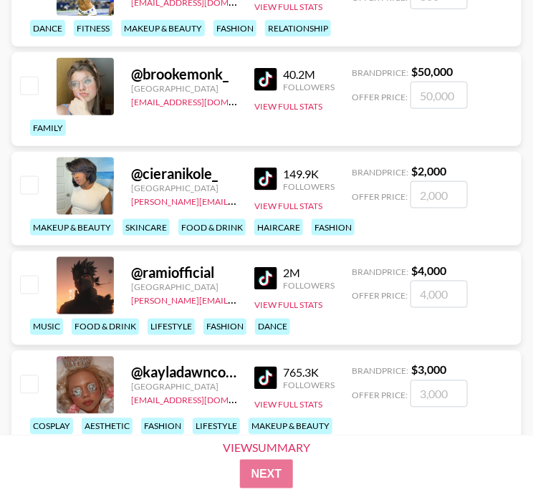
scroll to position [5085, 0]
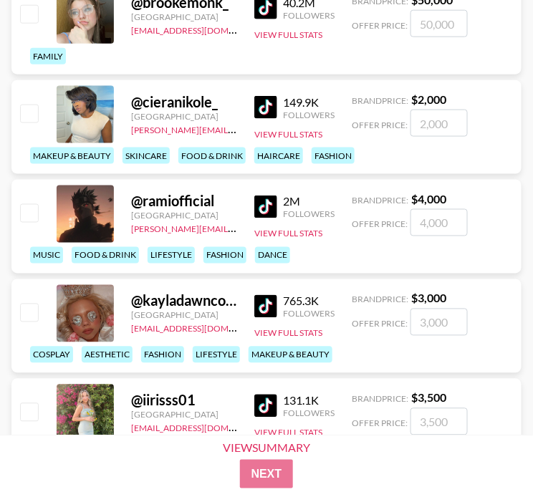
click at [261, 114] on img at bounding box center [265, 107] width 23 height 23
click at [259, 211] on img at bounding box center [265, 207] width 23 height 23
click at [270, 204] on img at bounding box center [265, 207] width 23 height 23
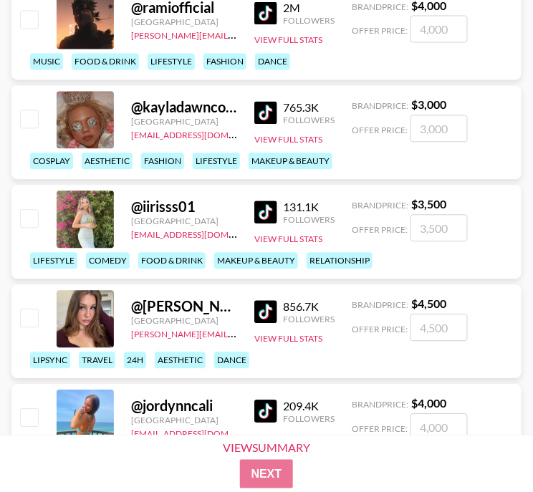
scroll to position [5300, 0]
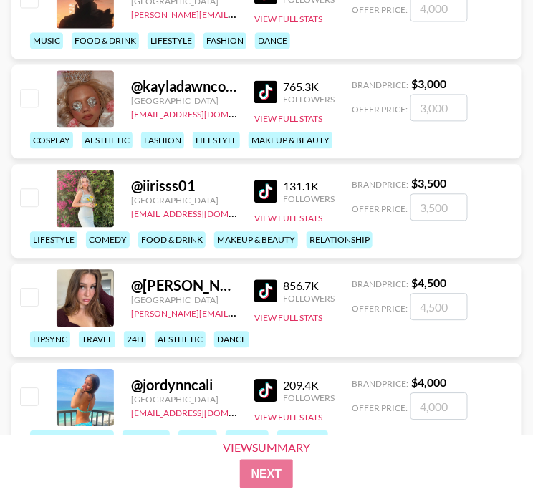
click at [268, 91] on img at bounding box center [265, 91] width 23 height 23
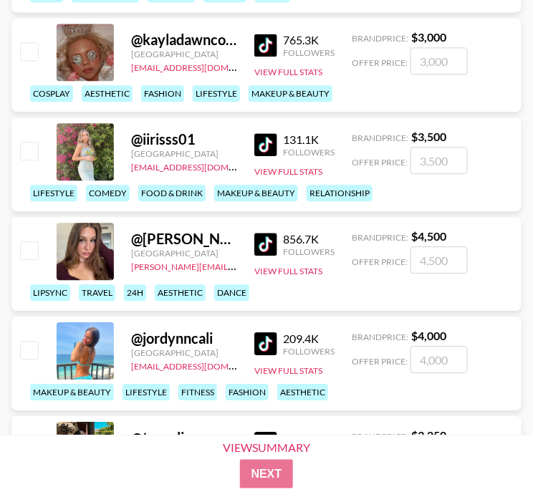
scroll to position [5371, 0]
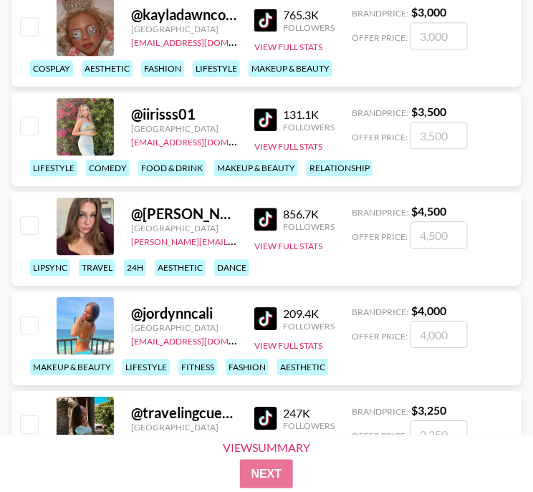
click at [261, 120] on img at bounding box center [265, 119] width 23 height 23
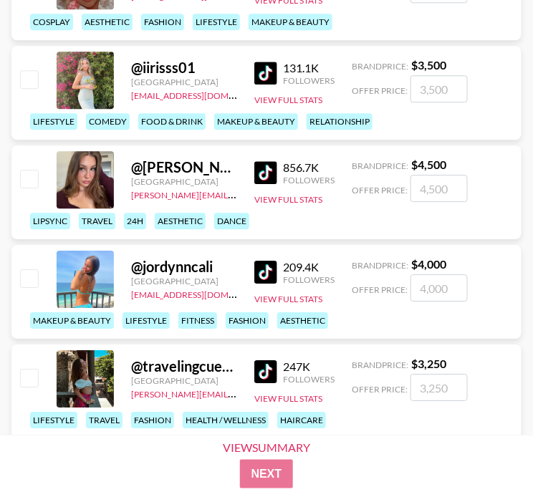
scroll to position [5442, 0]
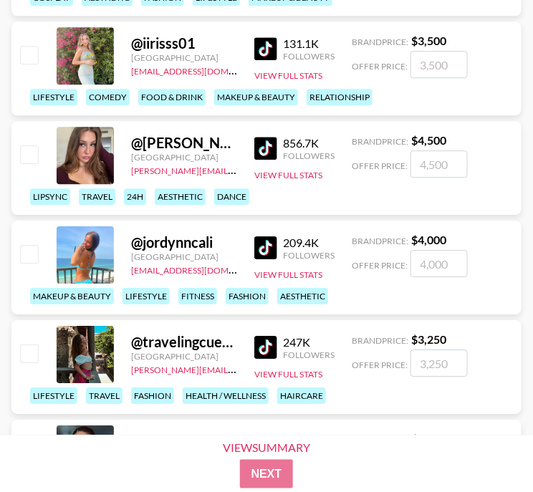
click at [274, 146] on img at bounding box center [265, 148] width 23 height 23
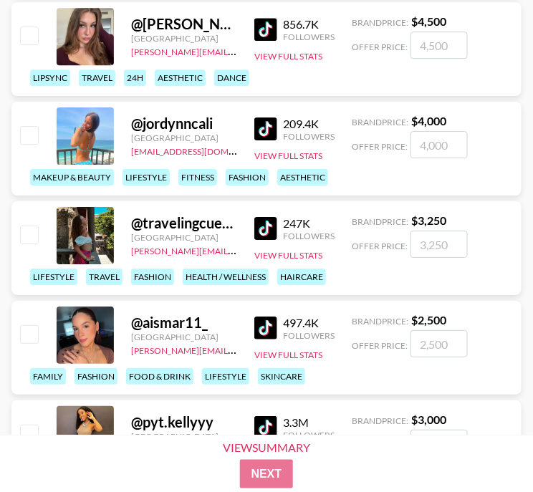
scroll to position [5586, 0]
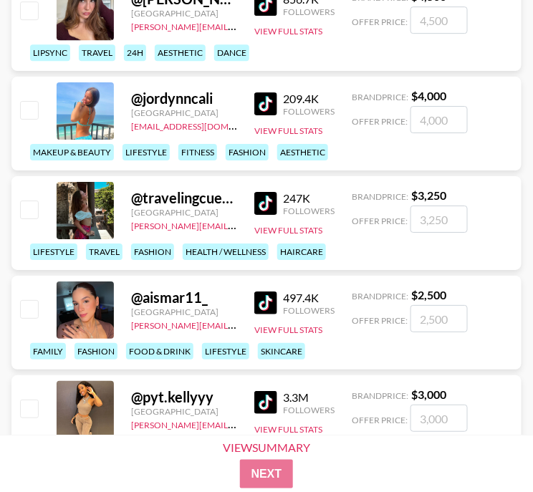
click at [256, 99] on img at bounding box center [265, 103] width 23 height 23
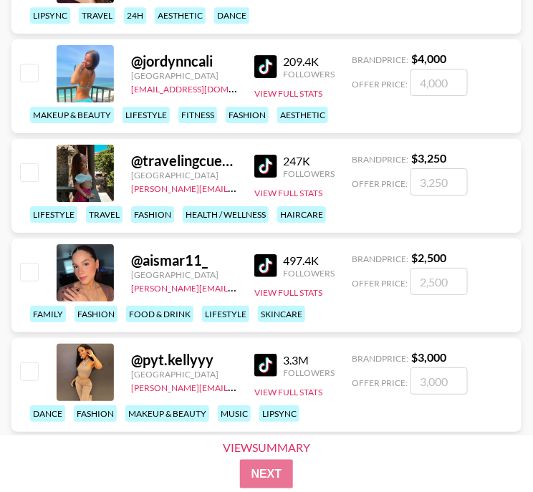
scroll to position [5658, 0]
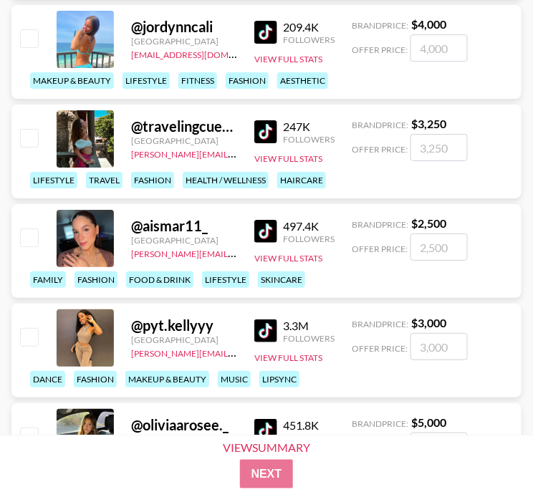
click at [262, 137] on img at bounding box center [265, 131] width 23 height 23
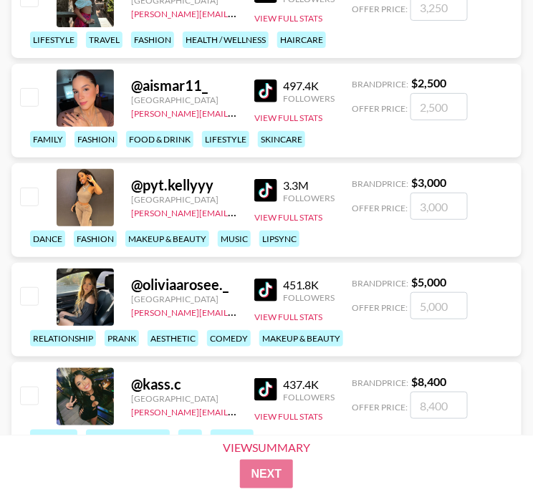
scroll to position [5800, 0]
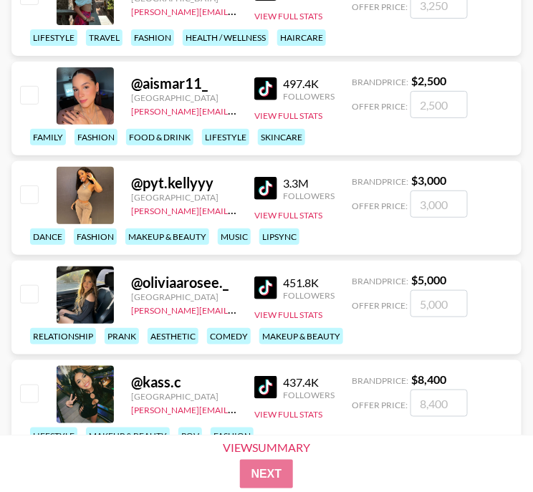
click at [264, 87] on img at bounding box center [265, 88] width 23 height 23
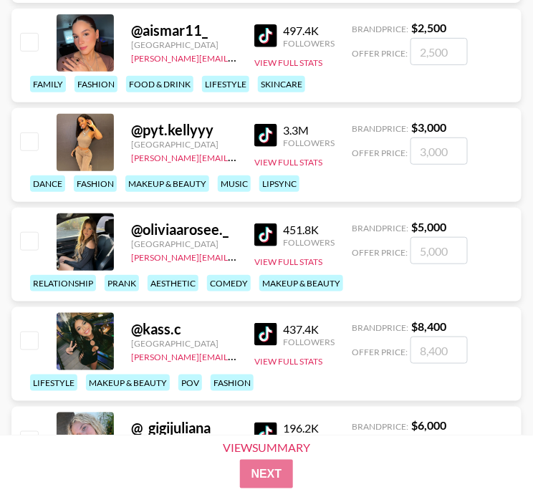
scroll to position [5872, 0]
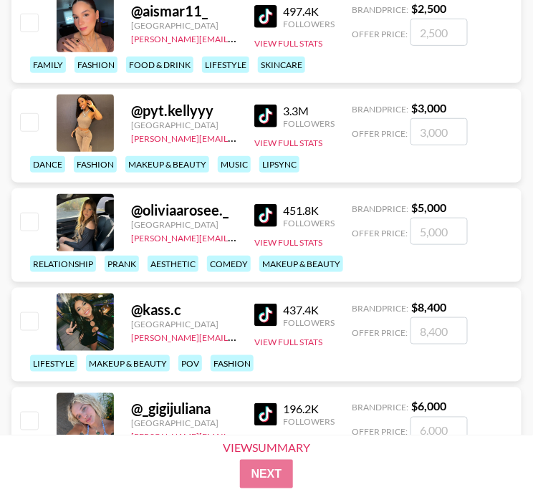
click at [271, 117] on img at bounding box center [265, 116] width 23 height 23
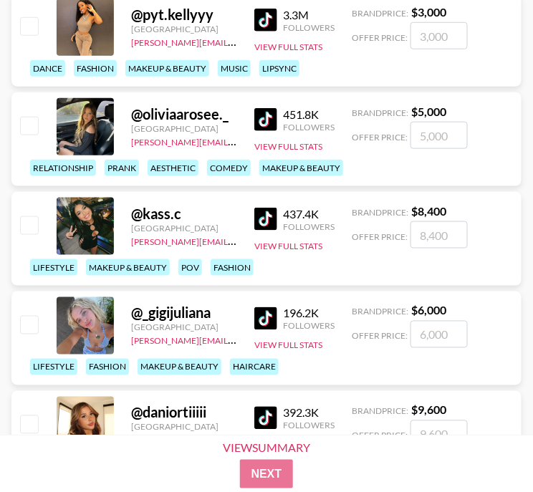
scroll to position [5944, 0]
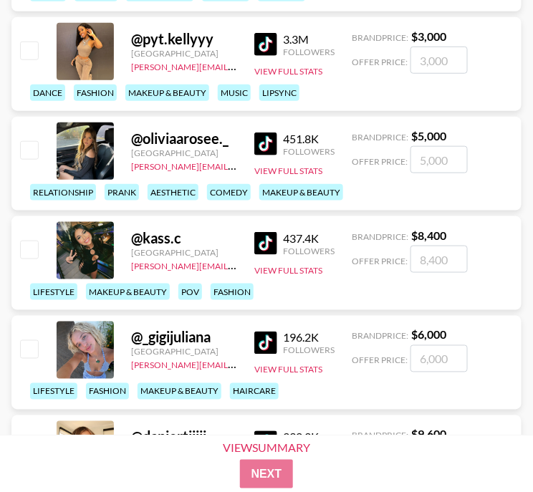
click at [263, 142] on img at bounding box center [265, 143] width 23 height 23
click at [266, 140] on img at bounding box center [265, 143] width 23 height 23
click at [521, 317] on div "@ _gigijuliana [GEOGRAPHIC_DATA] [PERSON_NAME][EMAIL_ADDRESS][DOMAIN_NAME] 196.…" at bounding box center [266, 363] width 510 height 94
click at [269, 236] on img at bounding box center [265, 243] width 23 height 23
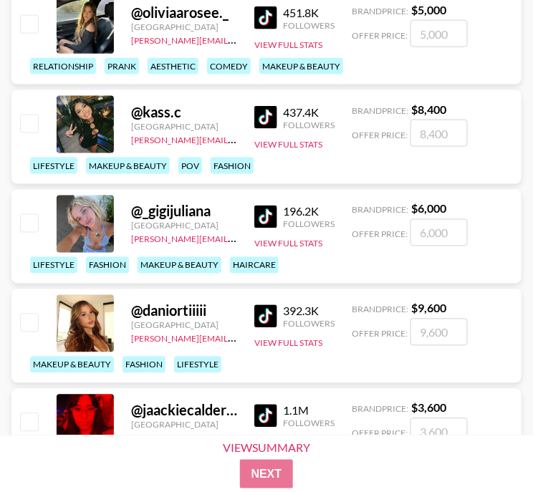
scroll to position [6087, 0]
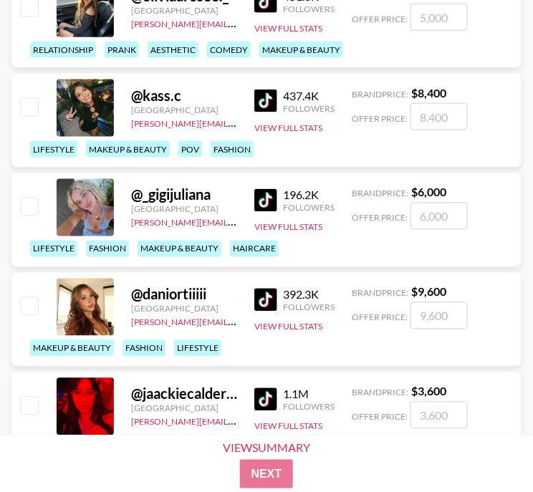
click at [254, 101] on img at bounding box center [265, 101] width 23 height 23
click at [19, 82] on div "@ kass.c United States [PERSON_NAME][EMAIL_ADDRESS][DOMAIN_NAME] 437.4K Followe…" at bounding box center [266, 121] width 510 height 94
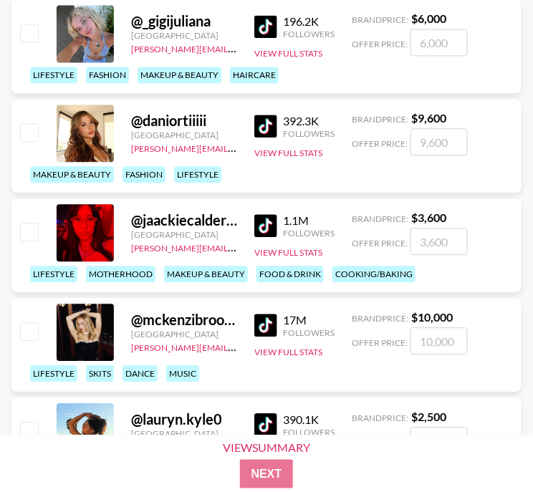
scroll to position [6189, 0]
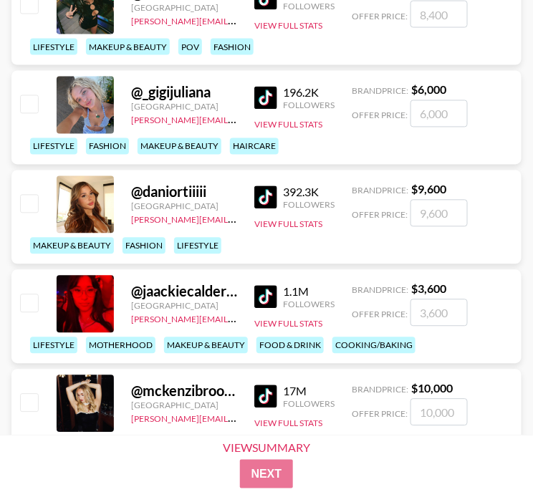
click at [270, 97] on img at bounding box center [265, 98] width 23 height 23
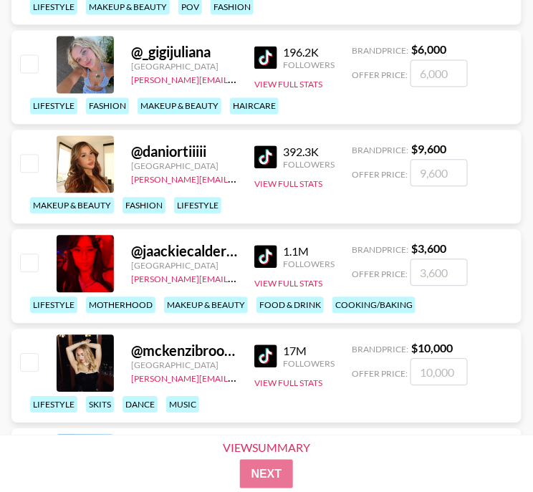
scroll to position [6261, 0]
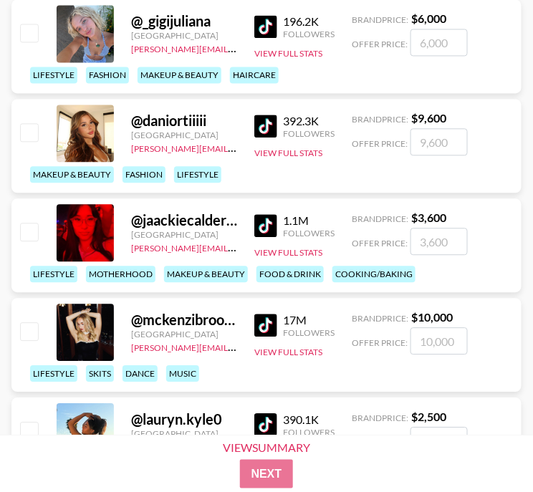
click at [264, 115] on img at bounding box center [265, 126] width 23 height 23
click at [261, 126] on img at bounding box center [265, 126] width 23 height 23
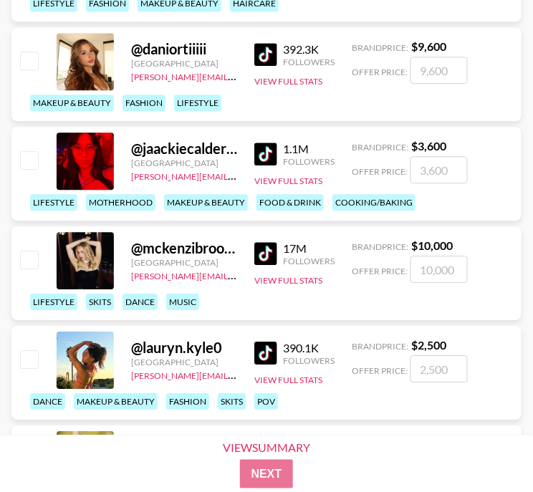
click at [272, 155] on img at bounding box center [265, 154] width 23 height 23
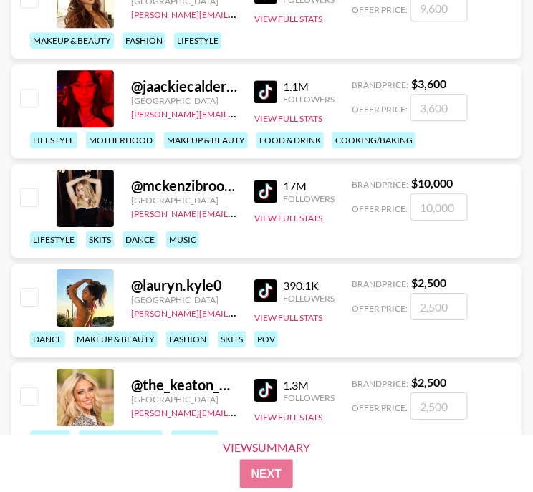
scroll to position [6404, 0]
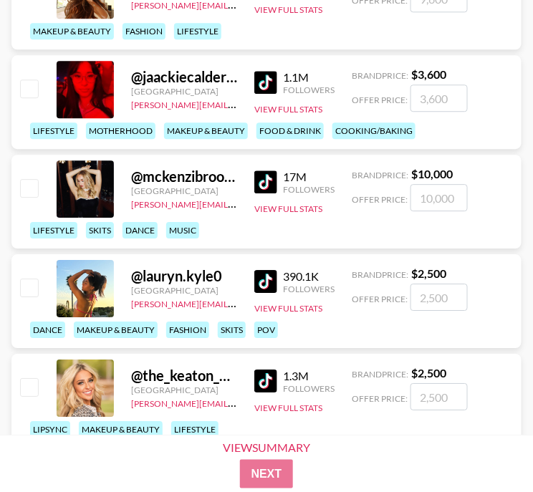
click at [264, 180] on img at bounding box center [265, 181] width 23 height 23
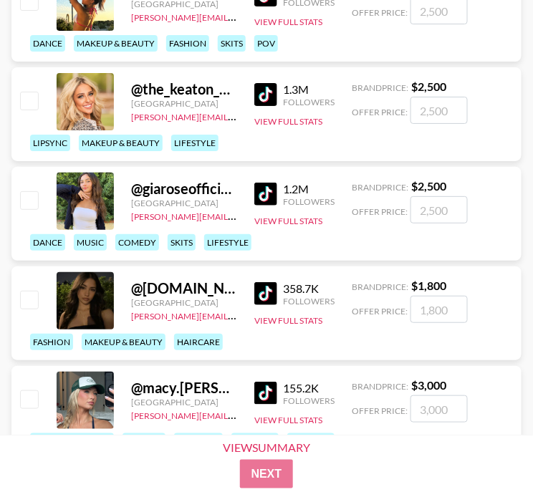
scroll to position [6619, 0]
